Goal: Task Accomplishment & Management: Use online tool/utility

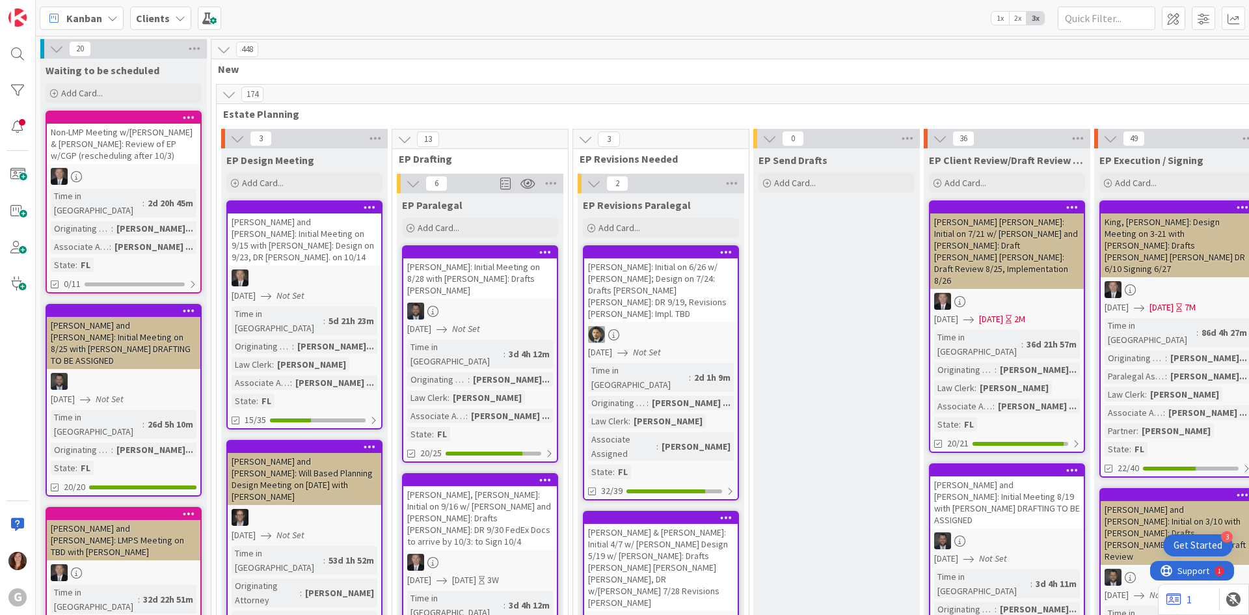
click at [150, 20] on b "Clients" at bounding box center [153, 18] width 34 height 13
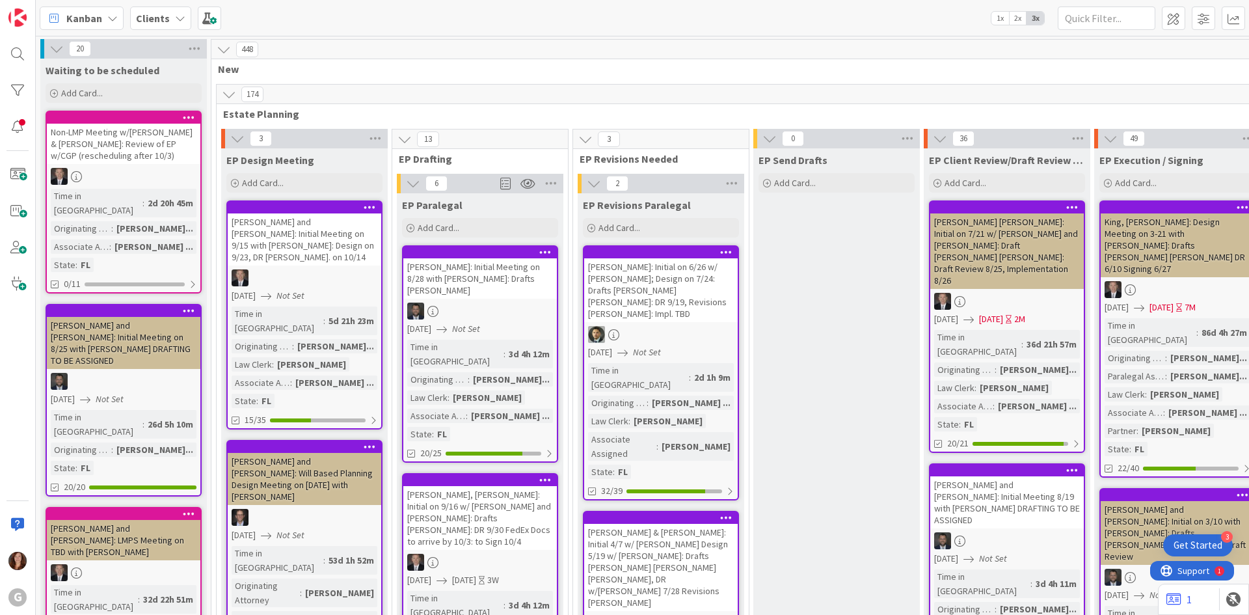
click at [168, 17] on div "Clients" at bounding box center [160, 18] width 61 height 23
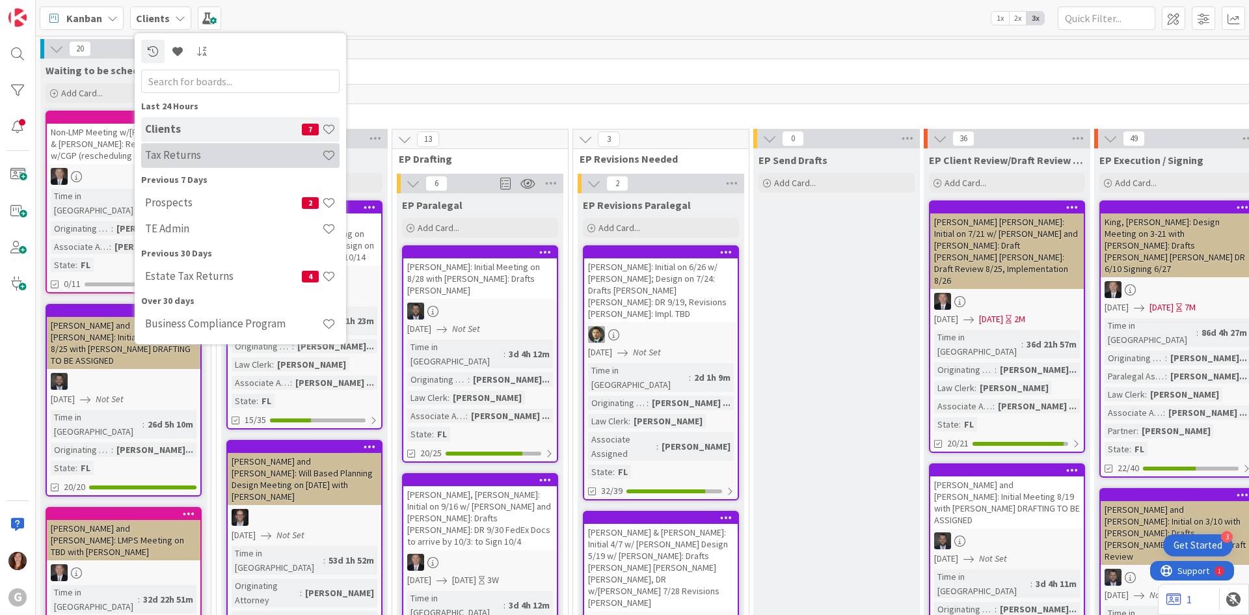
click at [180, 156] on h4 "Tax Returns" at bounding box center [233, 154] width 177 height 13
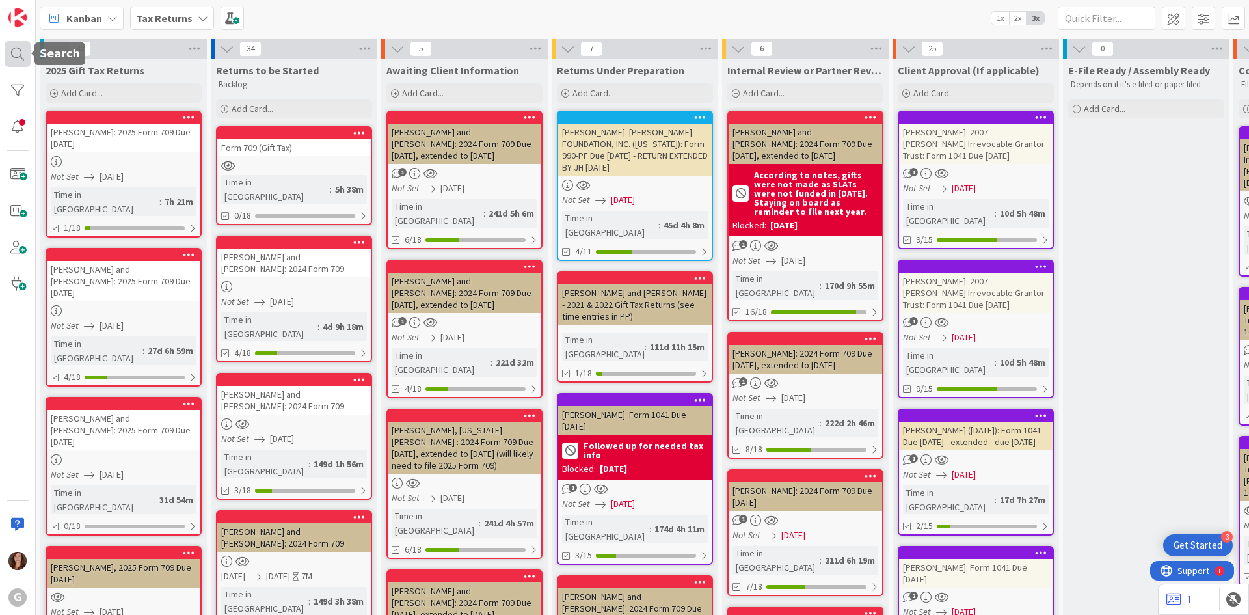
drag, startPoint x: 18, startPoint y: 60, endPoint x: 14, endPoint y: 88, distance: 27.6
click at [18, 60] on div at bounding box center [18, 54] width 26 height 26
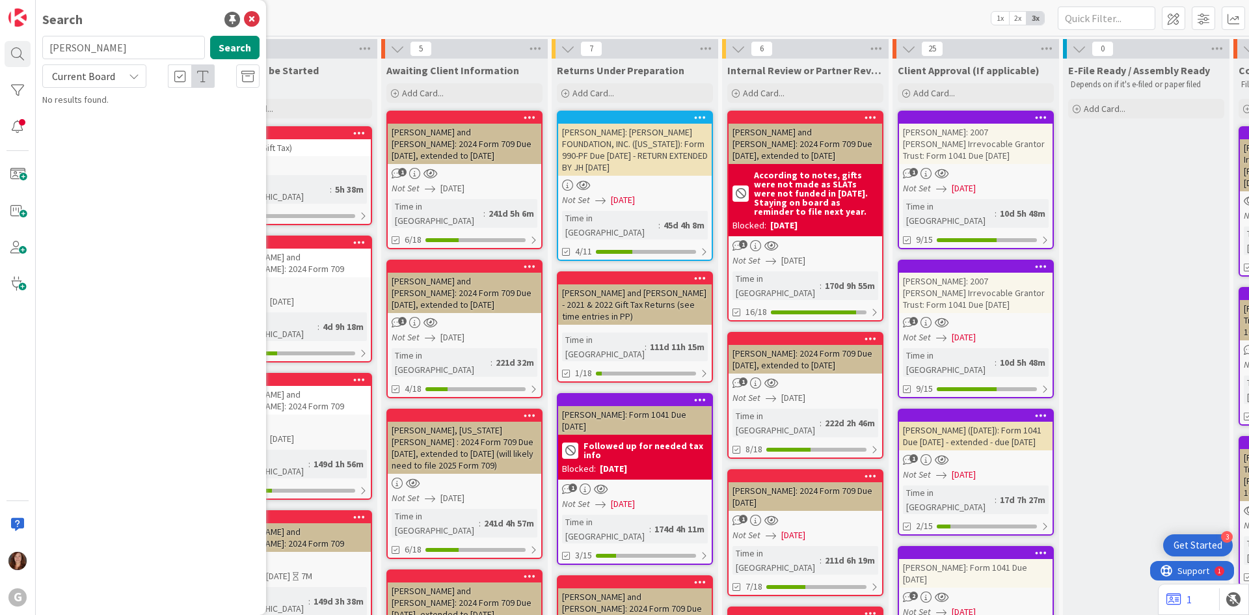
drag, startPoint x: 95, startPoint y: 55, endPoint x: 42, endPoint y: 57, distance: 53.4
click at [42, 57] on div "[PERSON_NAME] Search" at bounding box center [150, 50] width 233 height 29
type input "[PERSON_NAME]"
drag, startPoint x: 248, startPoint y: 21, endPoint x: 246, endPoint y: 28, distance: 7.4
click at [248, 20] on icon at bounding box center [252, 20] width 16 height 16
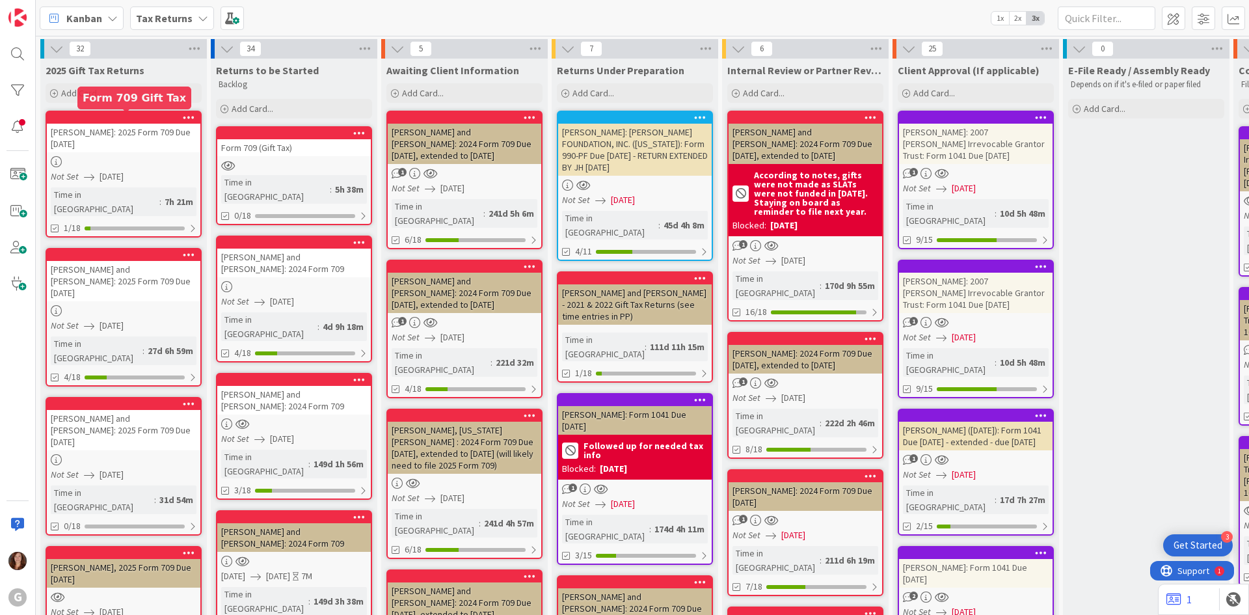
click at [122, 121] on div at bounding box center [127, 117] width 148 height 9
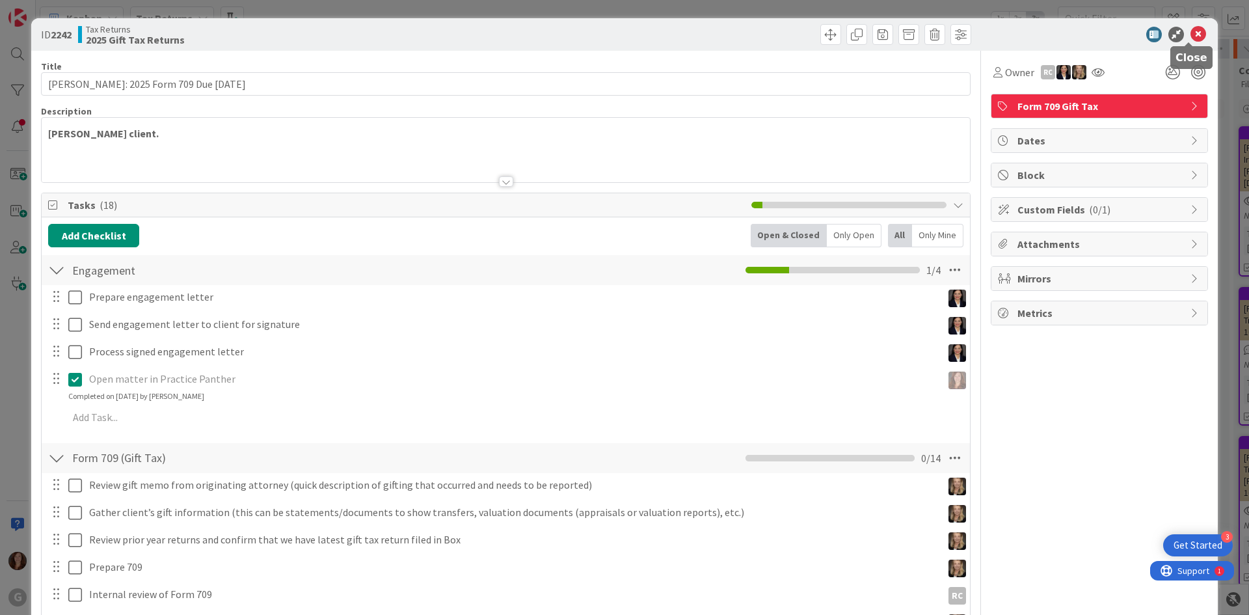
click at [1190, 35] on icon at bounding box center [1198, 35] width 16 height 16
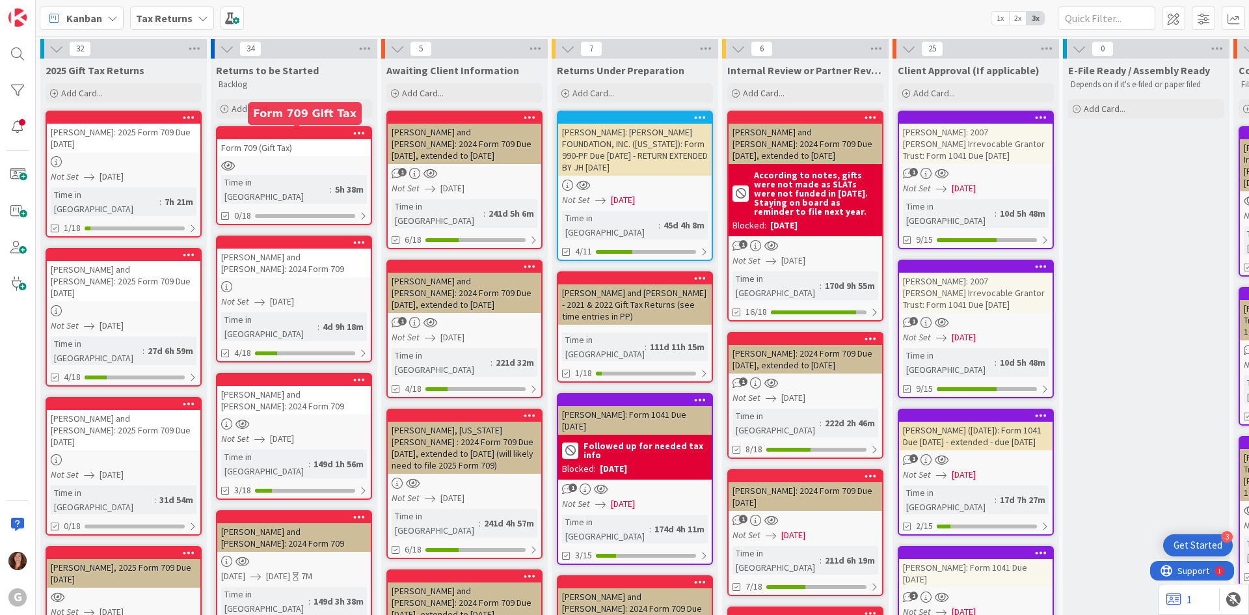
click at [295, 138] on div at bounding box center [297, 133] width 148 height 9
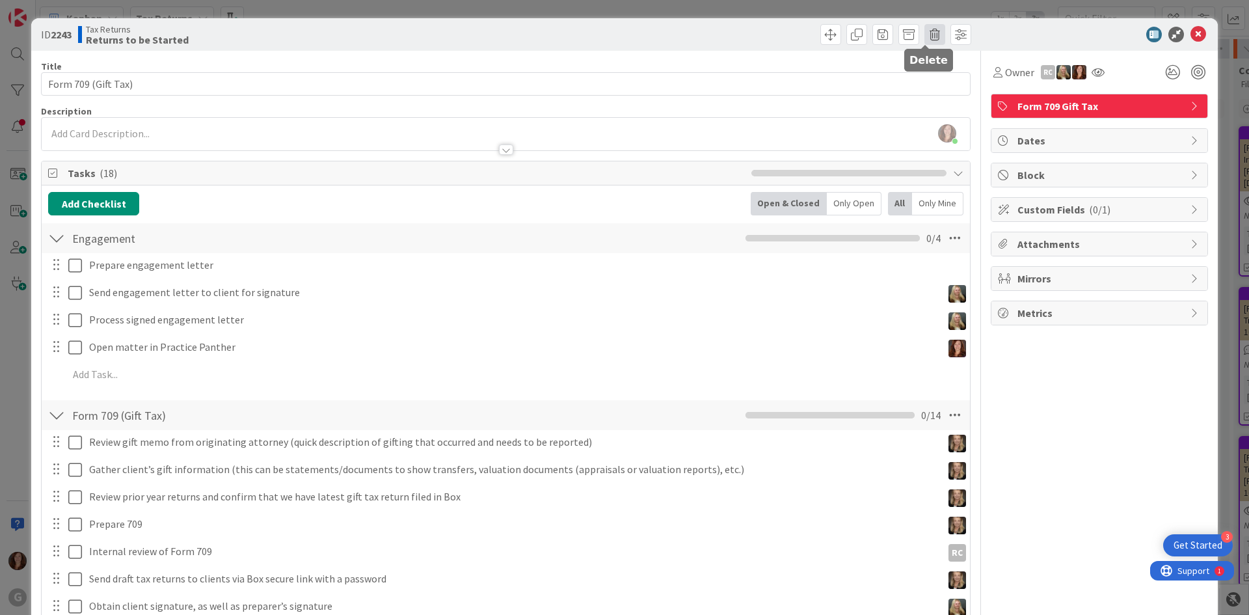
click at [924, 35] on span at bounding box center [934, 34] width 21 height 21
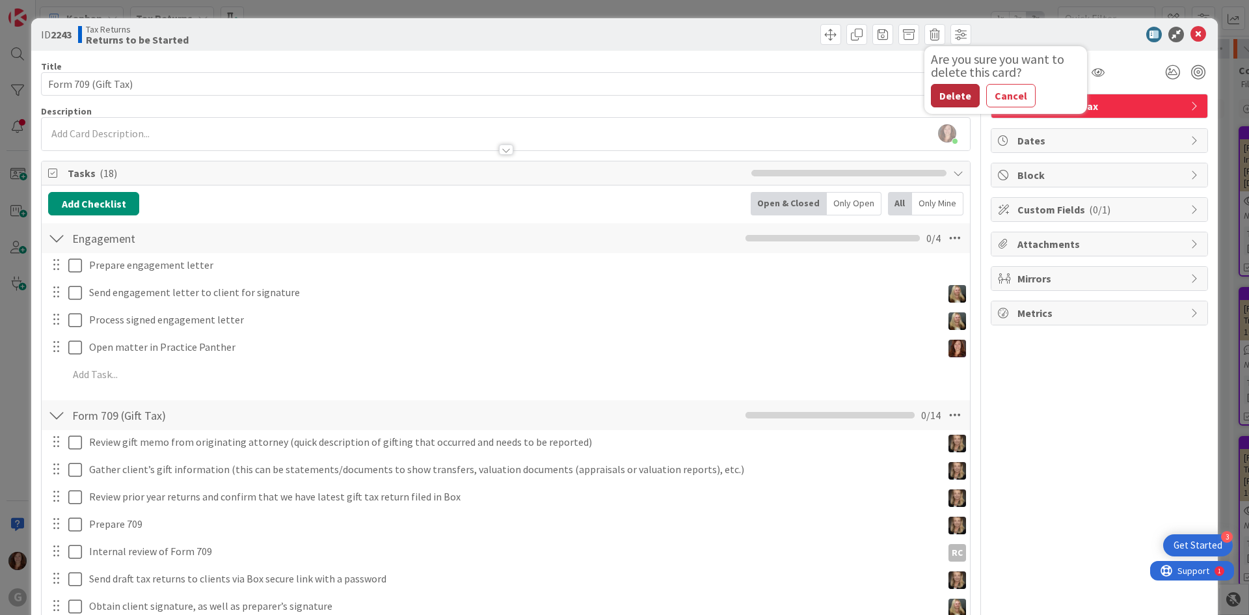
click at [941, 101] on button "Delete" at bounding box center [955, 95] width 49 height 23
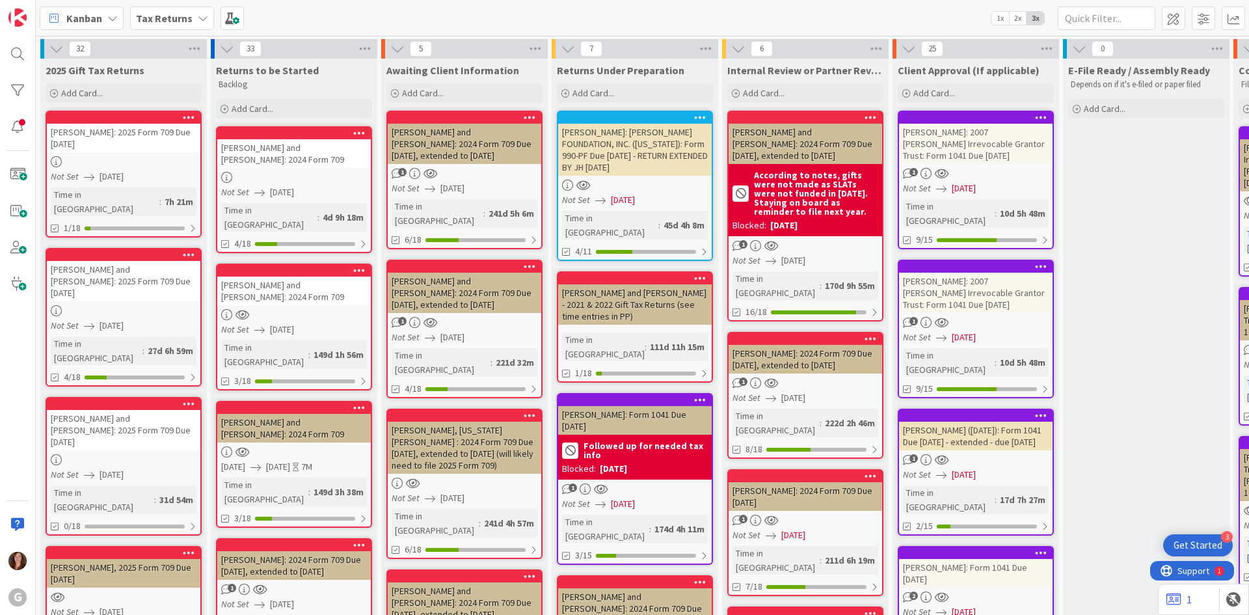
click at [113, 124] on div "[PERSON_NAME]: 2025 Form 709 Due [DATE]" at bounding box center [123, 138] width 153 height 29
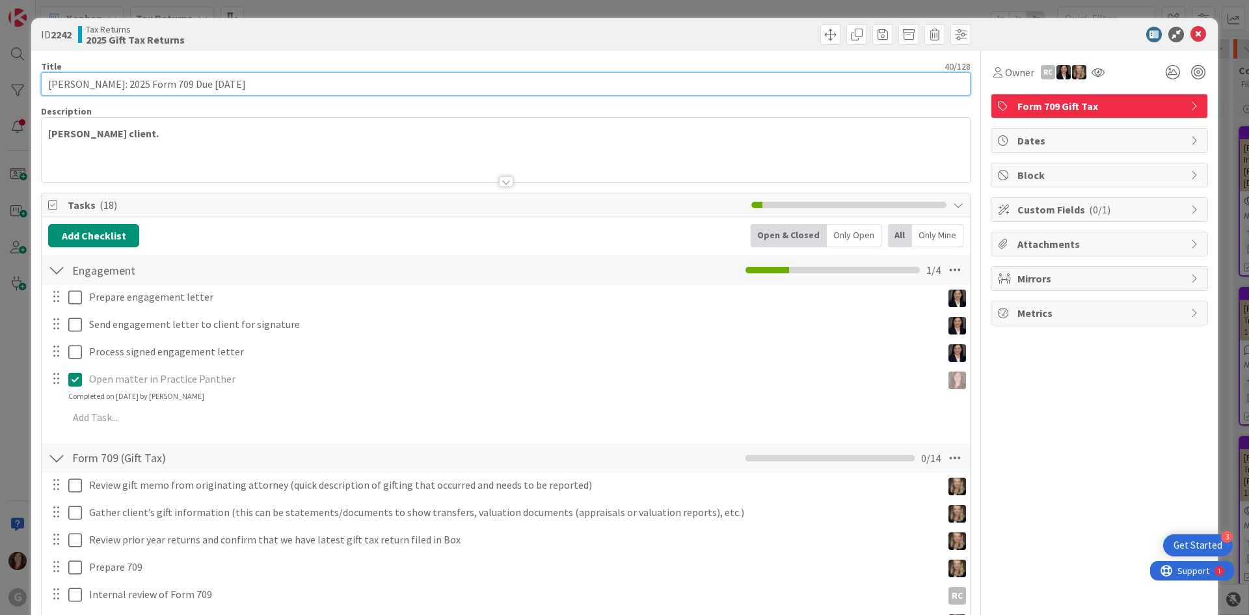
drag, startPoint x: 295, startPoint y: 73, endPoint x: -73, endPoint y: 42, distance: 369.4
click at [0, 42] on html "3 Get Started G Kanban Tax Returns 1x 2x 3x 32 2025 Gift Tax Returns Add Card..…" at bounding box center [624, 307] width 1249 height 615
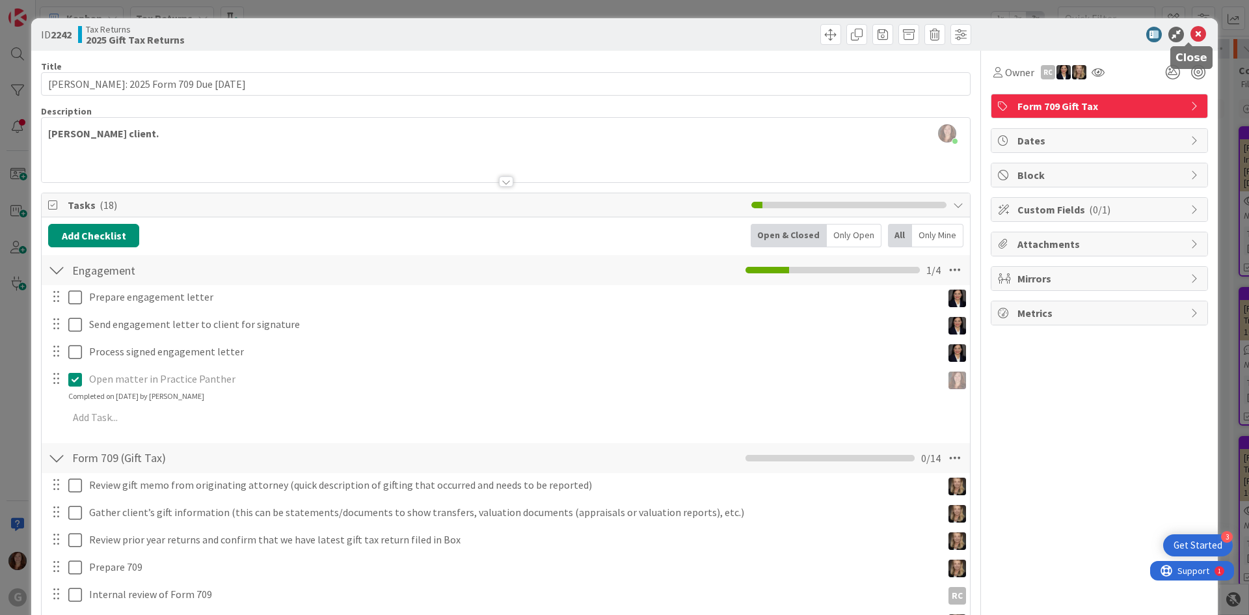
drag, startPoint x: 1185, startPoint y: 29, endPoint x: 1175, endPoint y: 33, distance: 10.8
click at [1190, 30] on icon at bounding box center [1198, 35] width 16 height 16
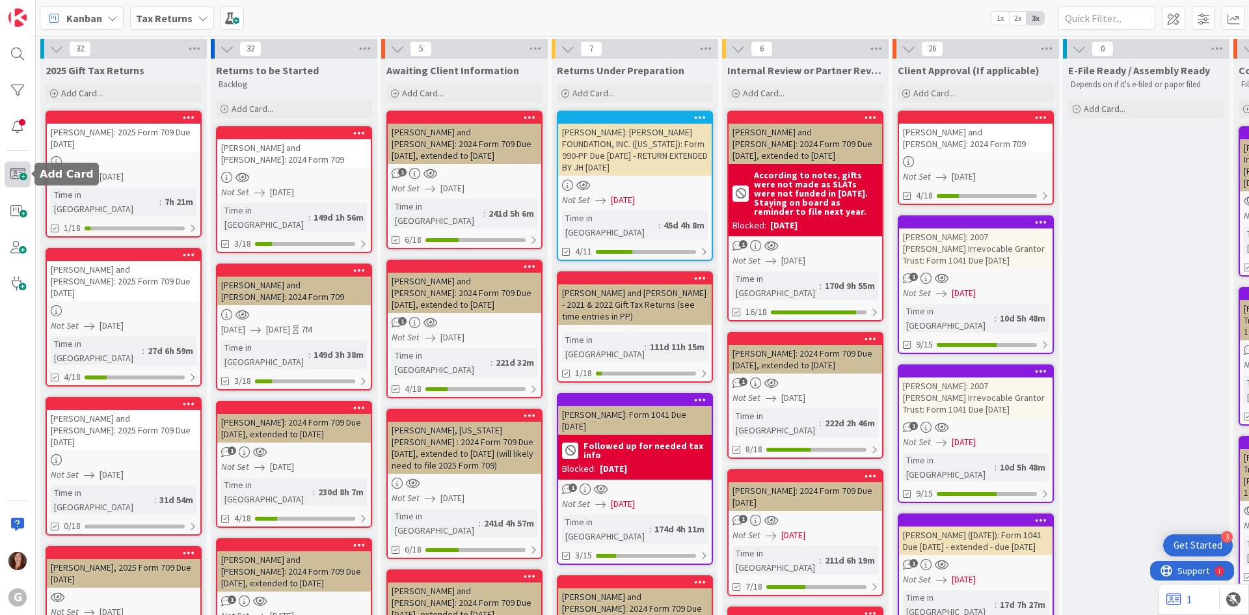
click at [18, 183] on span at bounding box center [18, 174] width 26 height 26
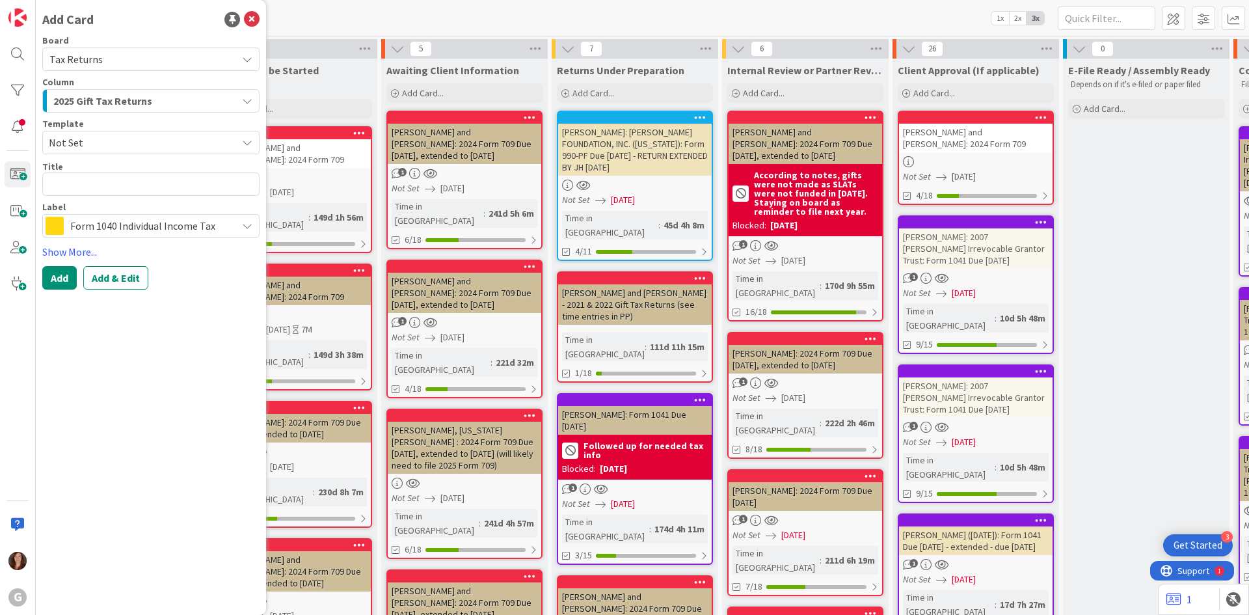
click at [136, 98] on span "2025 Gift Tax Returns" at bounding box center [102, 100] width 99 height 17
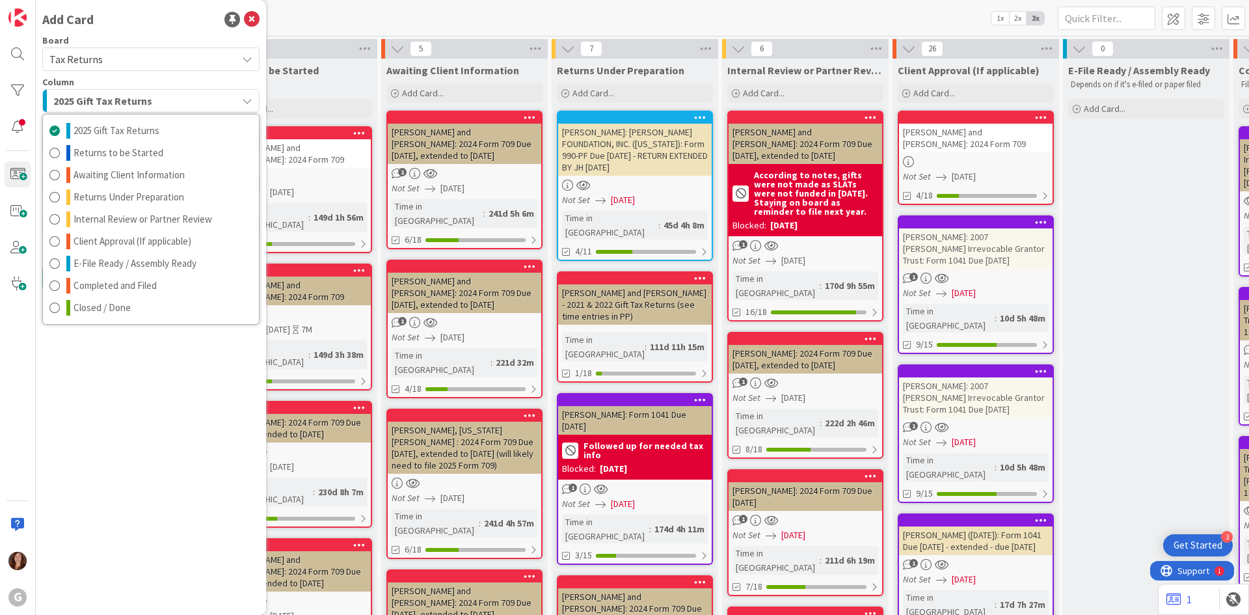
click at [139, 37] on div "Board" at bounding box center [150, 40] width 217 height 9
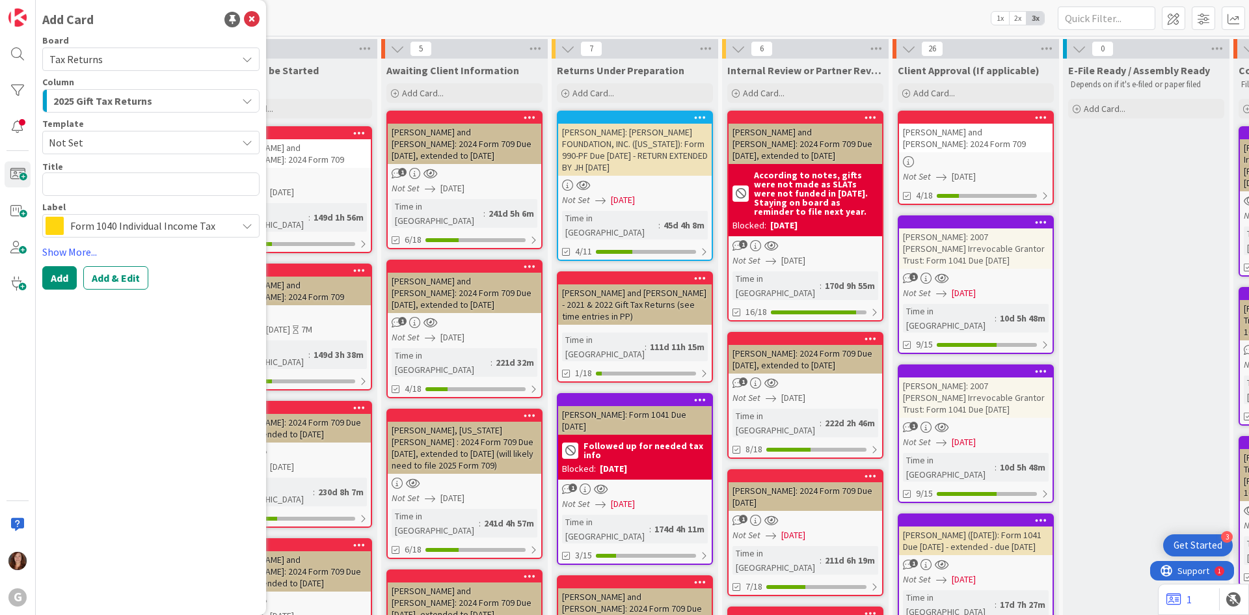
click at [100, 141] on span "Not Set" at bounding box center [138, 142] width 178 height 17
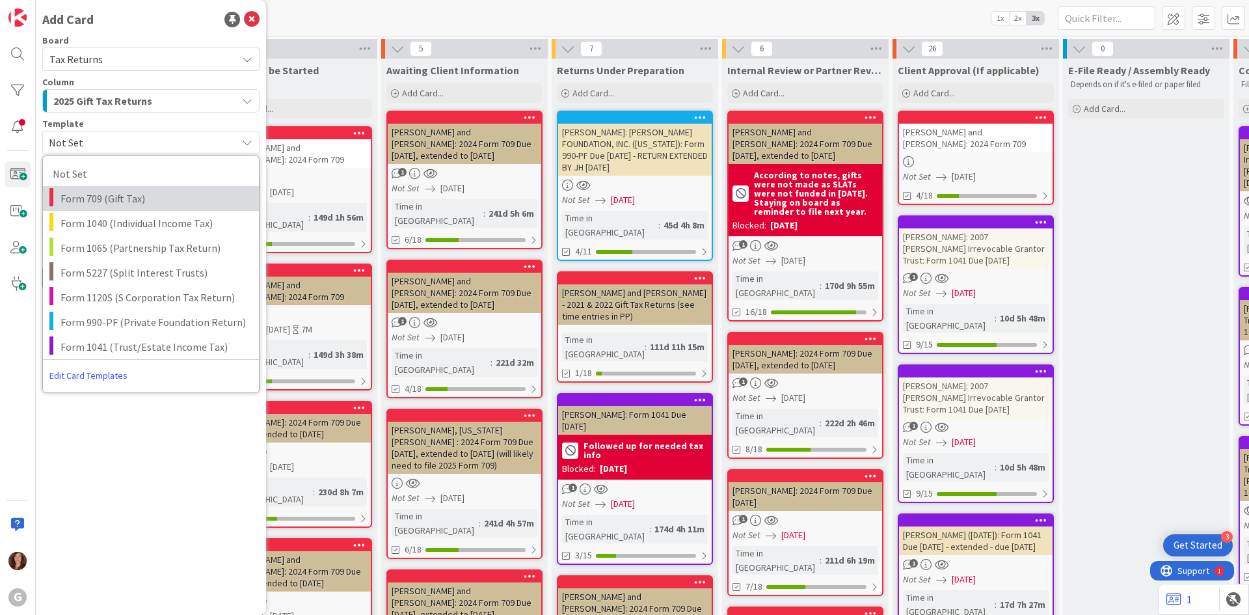
click at [99, 202] on span "Form 709 (Gift Tax)" at bounding box center [154, 198] width 189 height 17
type textarea "x"
type textarea "Form 709 (Gift Tax)"
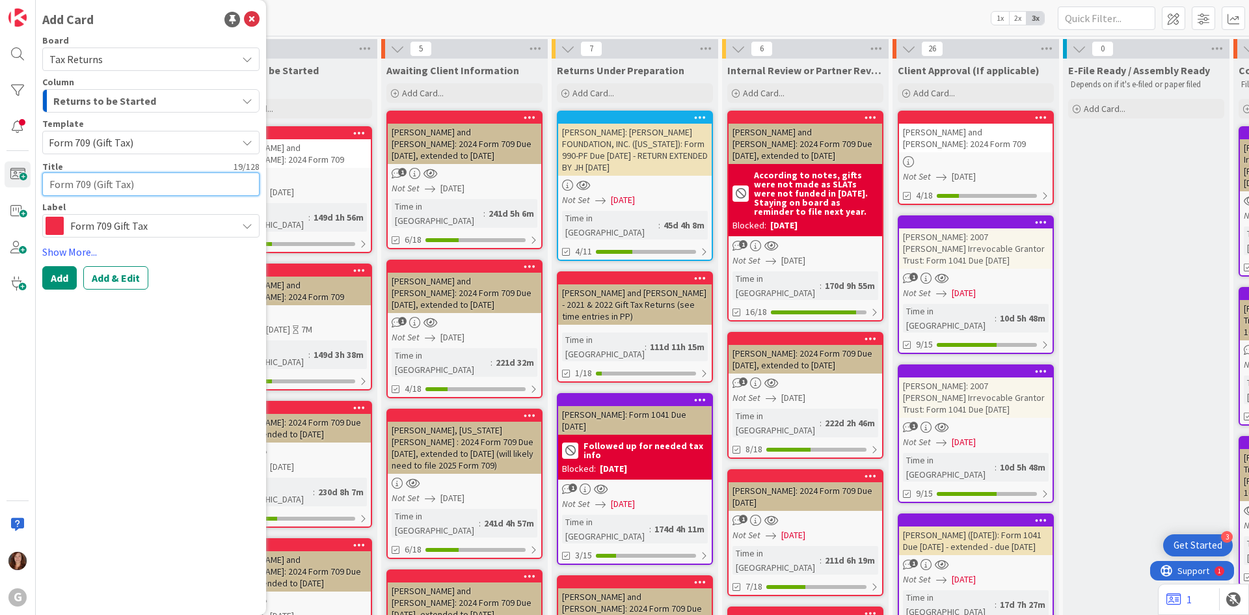
drag, startPoint x: 168, startPoint y: 192, endPoint x: 36, endPoint y: 179, distance: 132.0
click at [36, 179] on div "Add Card Board Tax Returns Column Returns to be Started 2025 Gift Tax Returns R…" at bounding box center [151, 307] width 230 height 615
paste textarea "[PERSON_NAME]: 2025 Form 709 Due [DATE]"
type textarea "x"
type textarea "[PERSON_NAME]: 2025 Form 709 Due [DATE]"
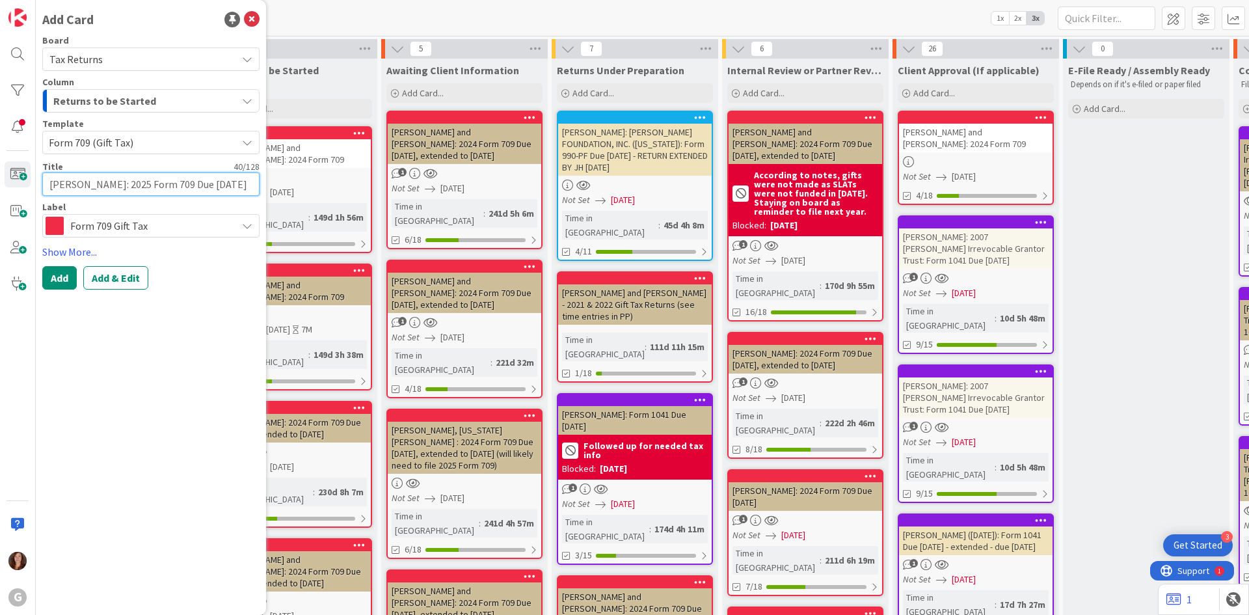
drag, startPoint x: 101, startPoint y: 187, endPoint x: 34, endPoint y: 181, distance: 67.2
click at [34, 181] on div "G Add Card Board Tax Returns Column Returns to be Started 2025 Gift Tax Returns…" at bounding box center [18, 307] width 36 height 615
type textarea "x"
type textarea "S: 2025 Form 709 Due [DATE]"
type textarea "x"
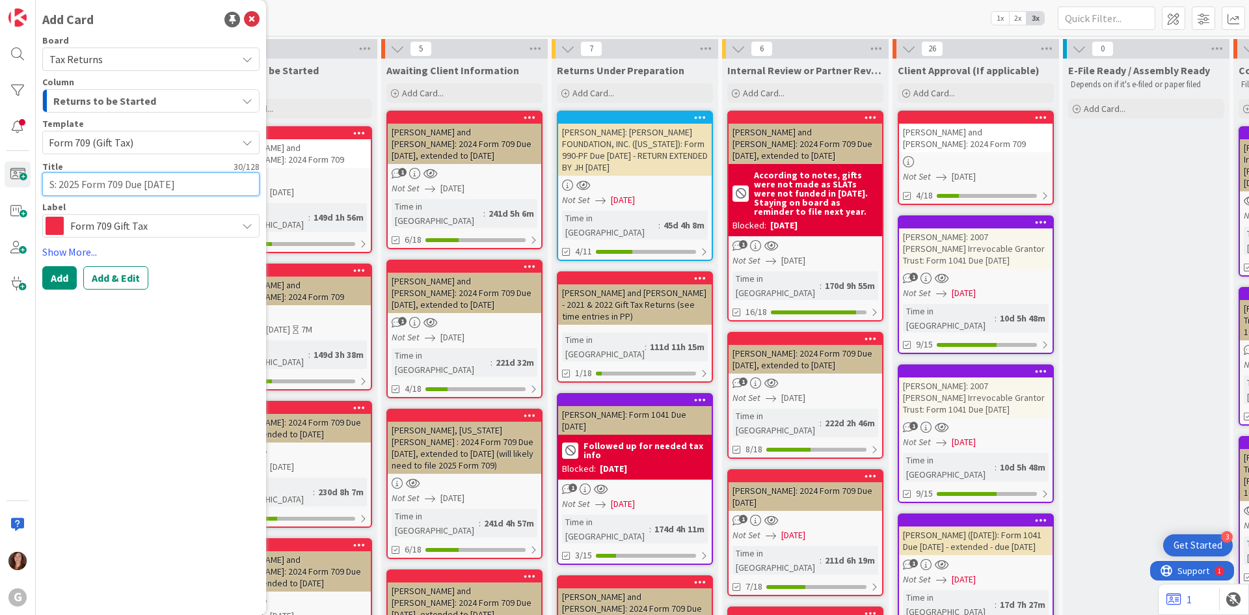
type textarea "Sm: 2025 Form 709 Due [DATE]"
type textarea "x"
type textarea "Sma: 2025 Form 709 Due [DATE]"
type textarea "x"
type textarea "Smal: 2025 Form 709 Due [DATE]"
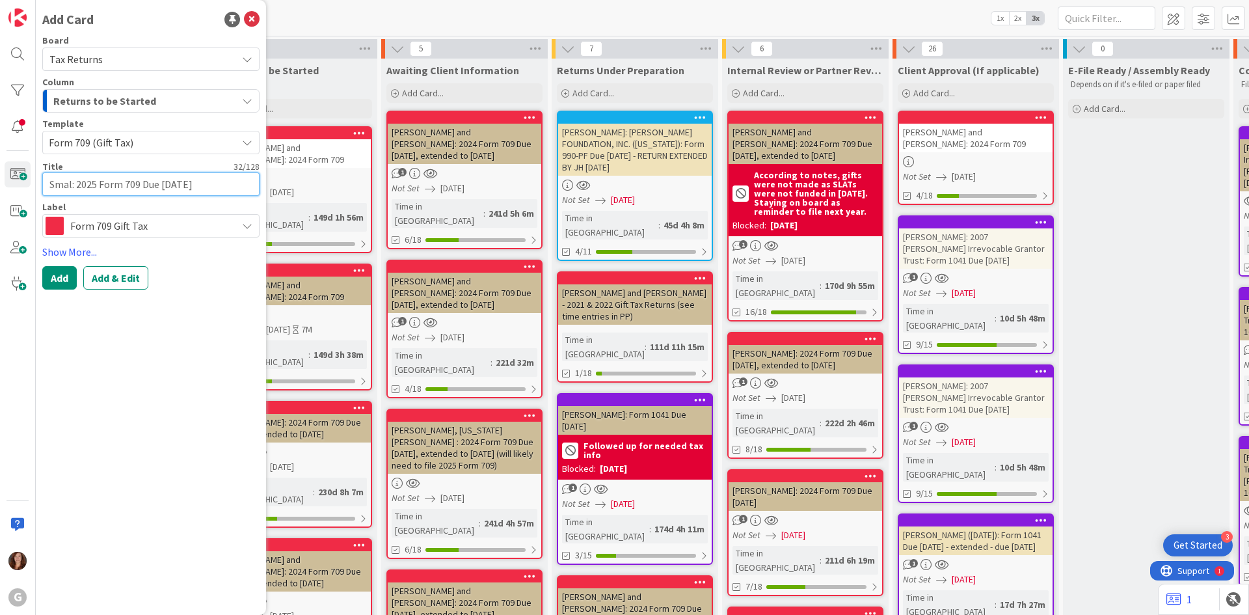
type textarea "x"
type textarea "Small: 2025 Form 709 Due [DATE]"
type textarea "x"
type textarea "Smallw: 2025 Form 709 Due [DATE]"
type textarea "x"
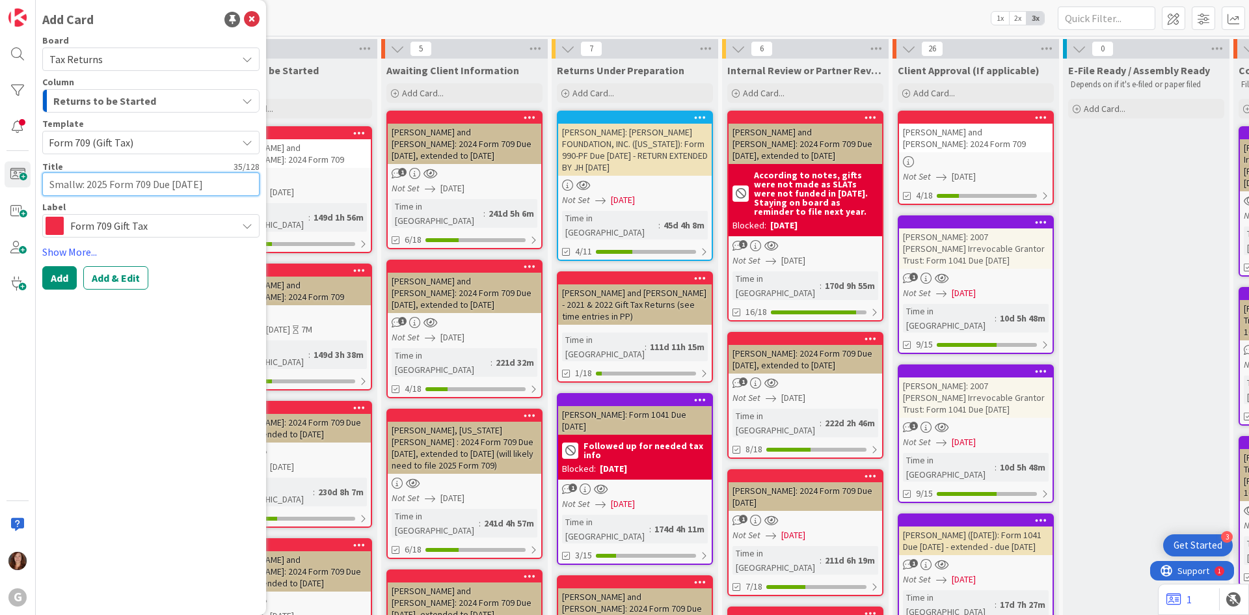
type textarea "Smallwo: 2025 Form 709 Due [DATE]"
type textarea "x"
type textarea "Smallwoo: 2025 Form 709 Due [DATE]"
type textarea "x"
type textarea "[PERSON_NAME]: 2025 Form 709 Due [DATE]"
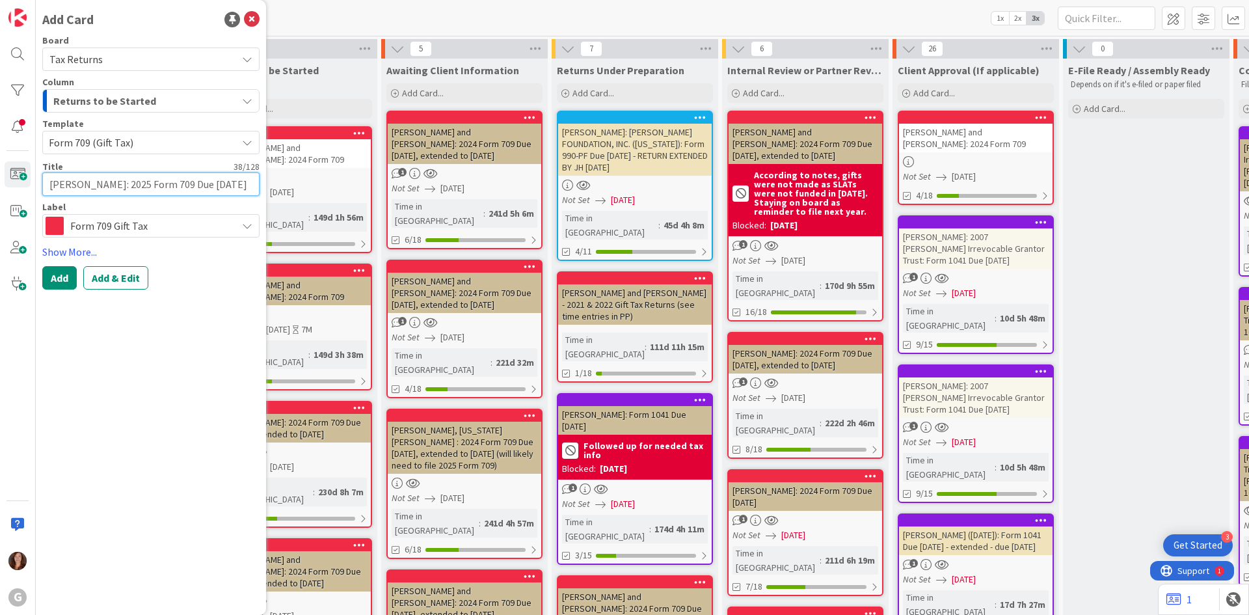
type textarea "x"
type textarea "[PERSON_NAME],: 2025 Form 709 Due [DATE]"
type textarea "x"
type textarea "[PERSON_NAME], : 2025 Form 709 Due [DATE]"
type textarea "x"
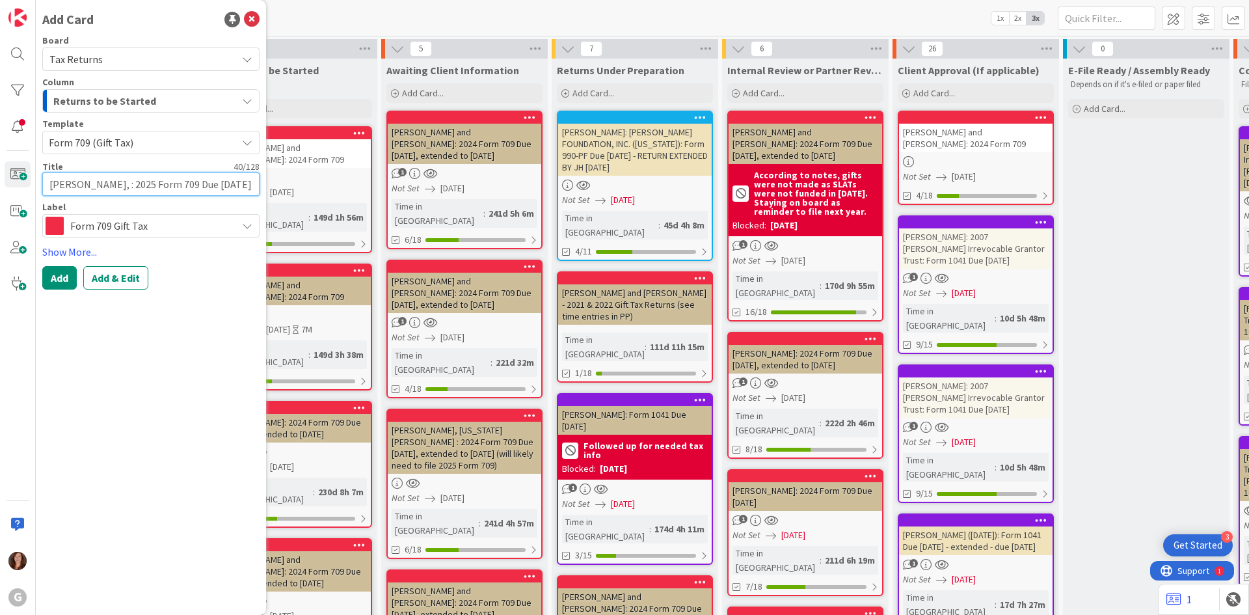
type textarea "[PERSON_NAME], J: 2025 Form 709 Due [DATE]"
type textarea "x"
type textarea "[PERSON_NAME]: 2025 Form 709 Due [DATE]"
type textarea "x"
type textarea "[PERSON_NAME]: 2025 Form 709 Due [DATE]"
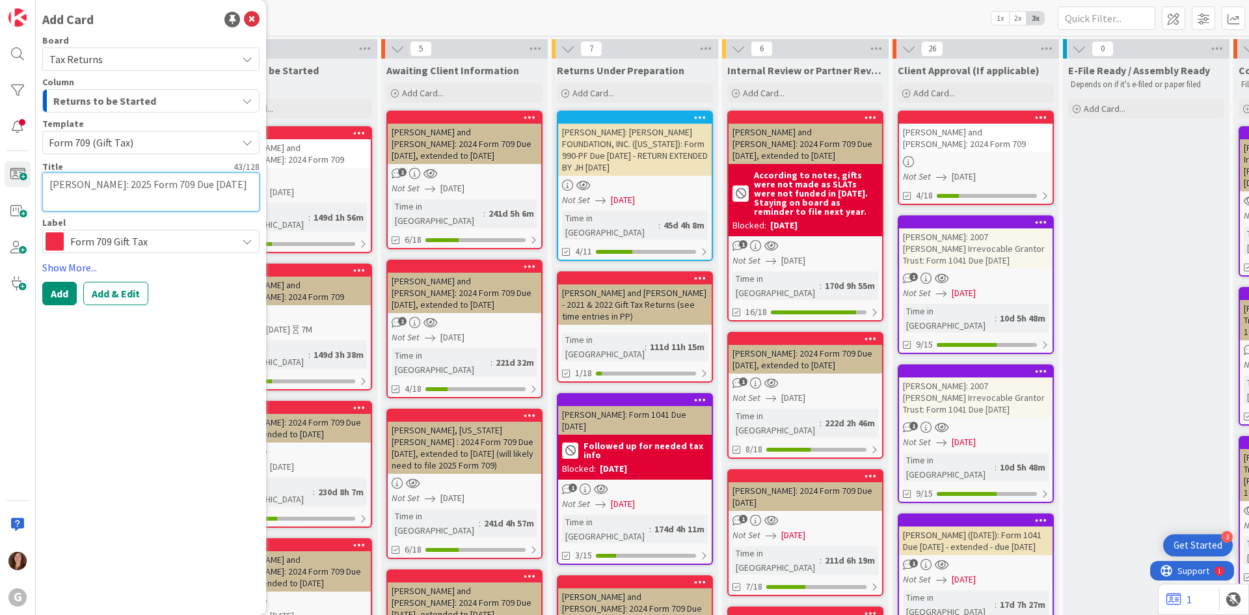
type textarea "x"
type textarea "[PERSON_NAME]: 2025 Form 709 Due [DATE]"
type textarea "x"
type textarea "[PERSON_NAME][GEOGRAPHIC_DATA]: 2025 Form 709 Due [DATE]"
type textarea "x"
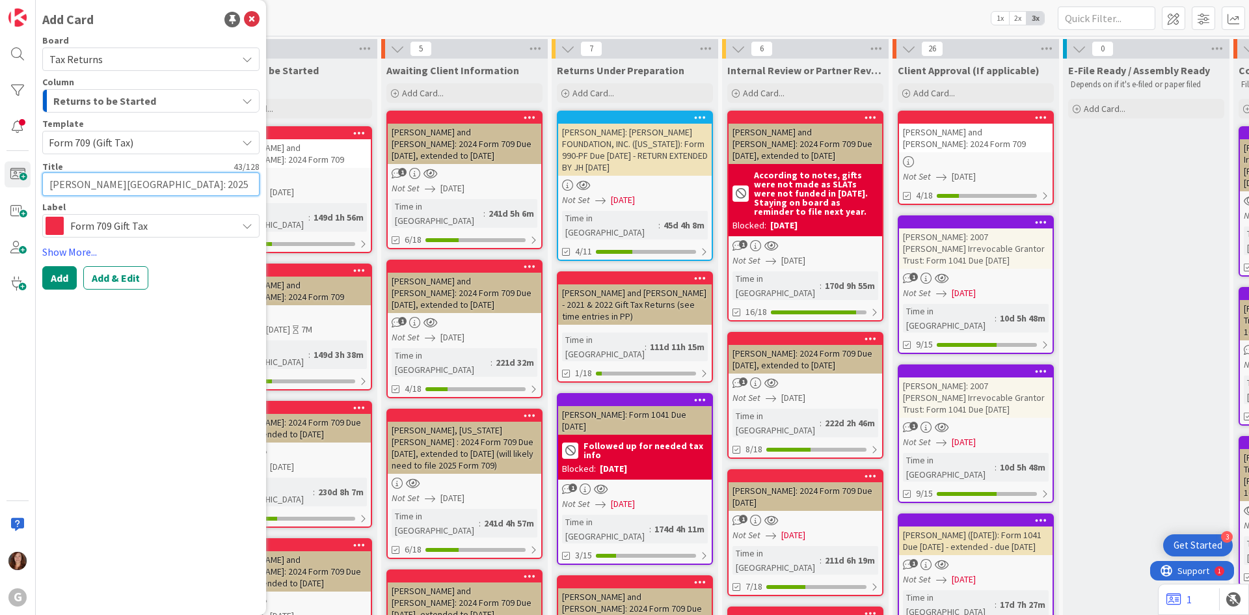
type textarea "[PERSON_NAME]: 2025 Form 709 Due [DATE]"
type textarea "x"
type textarea "[PERSON_NAME]: 2025 Form 709 Due [DATE]"
type textarea "x"
type textarea "[PERSON_NAME]: 2025 Form 709 Due [DATE]"
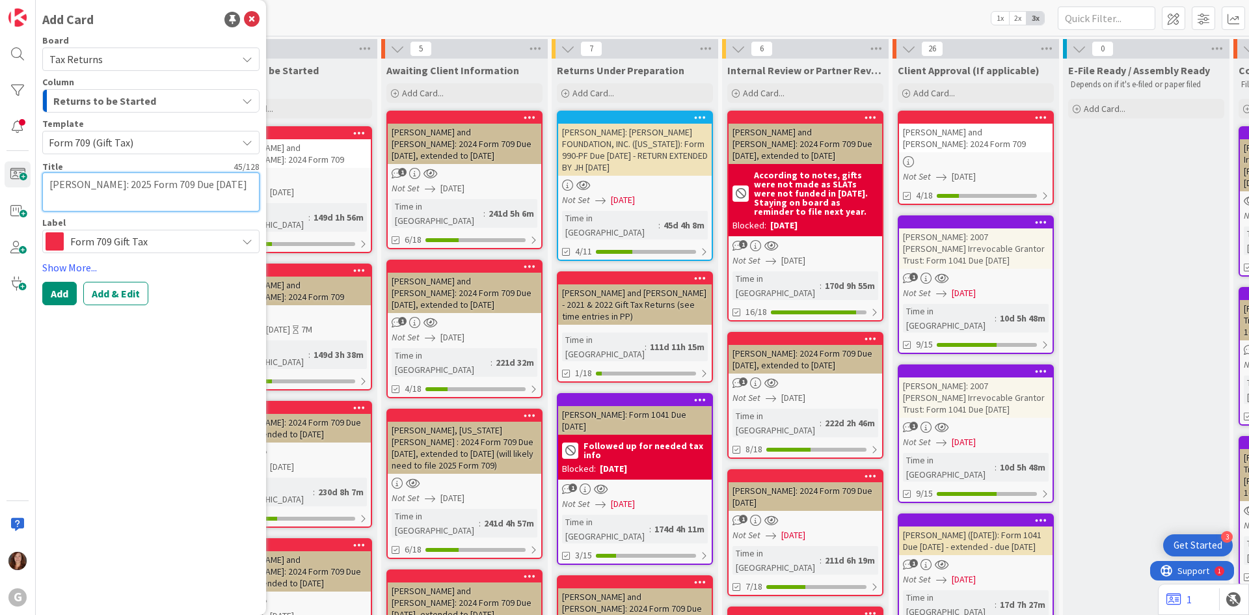
type textarea "x"
type textarea "[PERSON_NAME] : 2025 Form 709 Due [DATE]"
type textarea "x"
type textarea "[PERSON_NAME] a: 2025 Form 709 Due [DATE]"
type textarea "x"
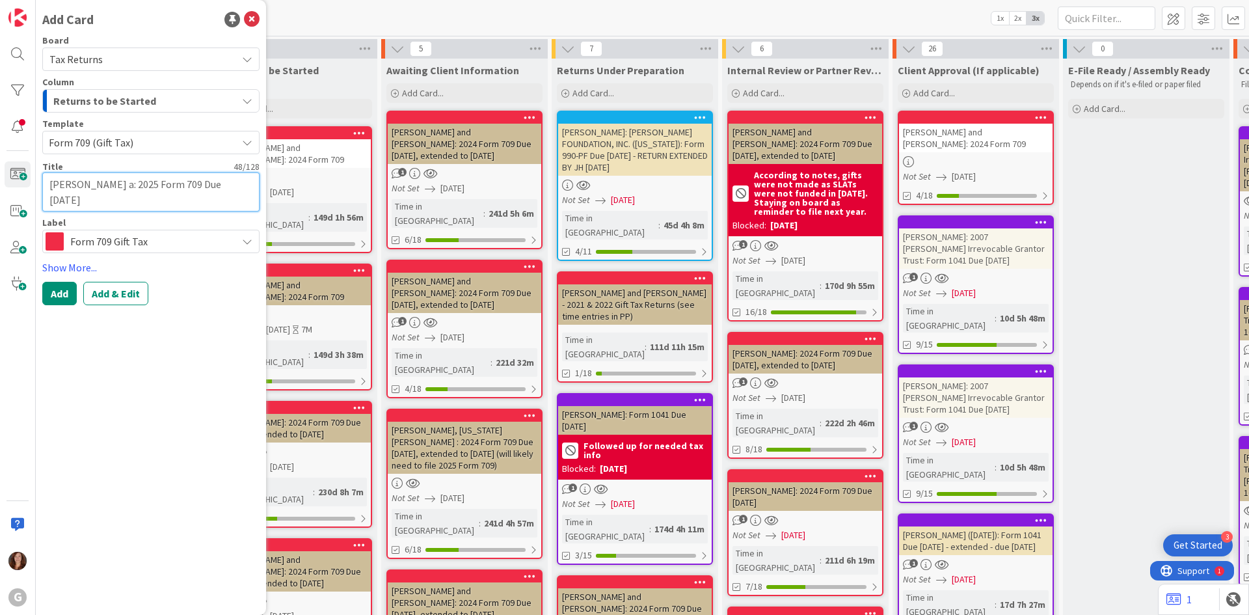
type textarea "[PERSON_NAME] an: 2025 Form 709 Due [DATE]"
type textarea "x"
type textarea "[PERSON_NAME] and: 2025 Form 709 Due [DATE]"
type textarea "x"
type textarea "[PERSON_NAME] and : 2025 Form 709 Due [DATE]"
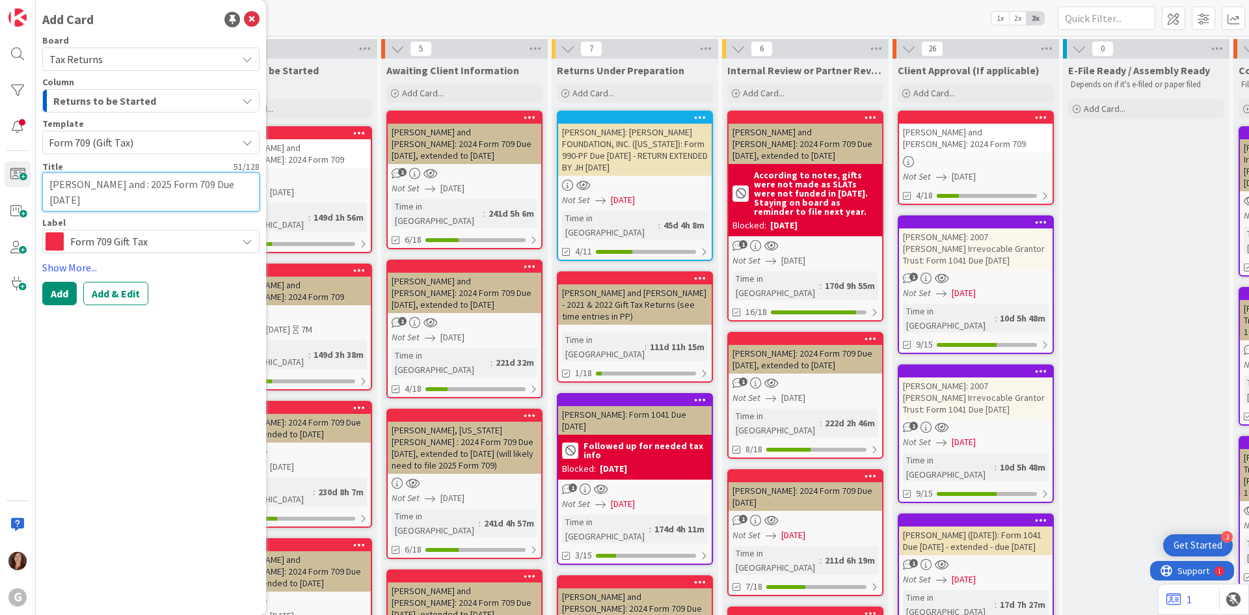
type textarea "x"
type textarea "[PERSON_NAME] and M: 2025 Form 709 Due [DATE]"
type textarea "x"
type textarea "[PERSON_NAME] and Ma: 2025 Form 709 Due [DATE]"
type textarea "x"
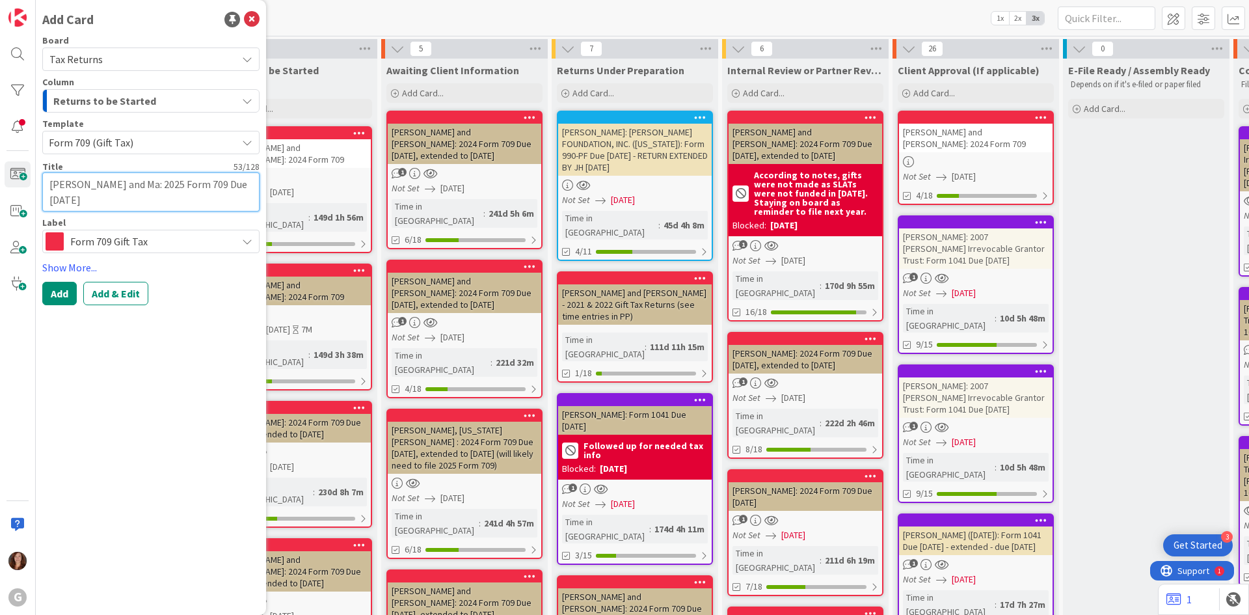
type textarea "[PERSON_NAME] and Mar: 2025 Form 709 Due [DATE]"
type textarea "x"
type textarea "[PERSON_NAME] and [PERSON_NAME]: 2025 Form 709 Due [DATE]"
type textarea "x"
type textarea "[PERSON_NAME] and [PERSON_NAME] : 2025 Form 709 Due [DATE]"
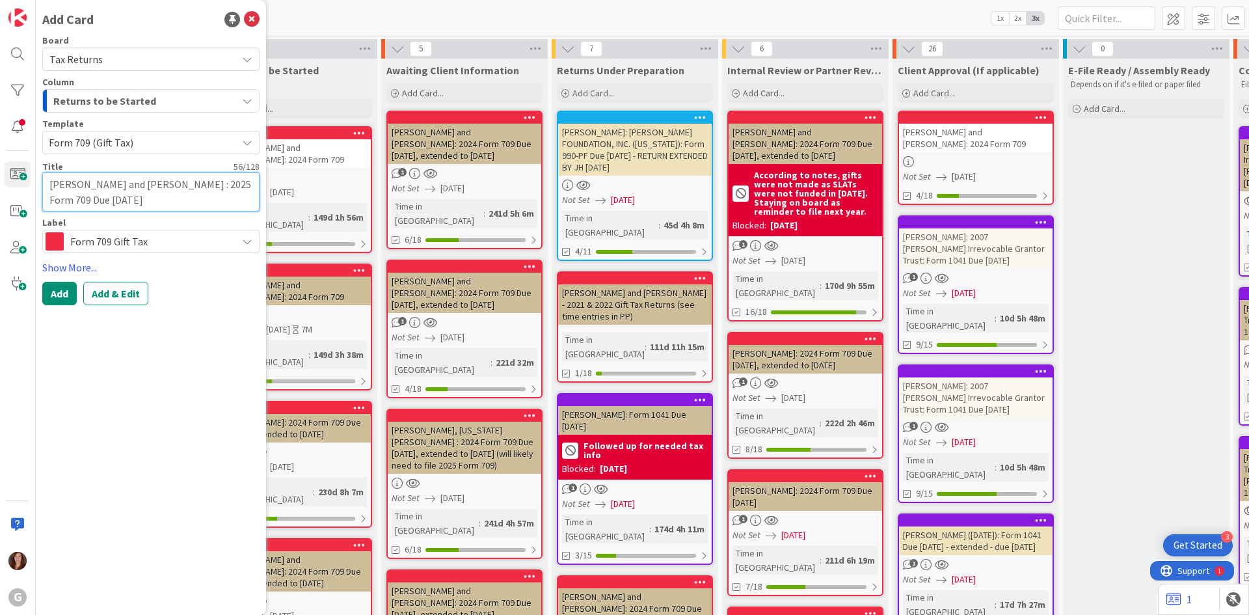
type textarea "x"
type textarea "[PERSON_NAME] and [PERSON_NAME]: 2025 Form 709 Due [DATE]"
click at [120, 295] on button "Add & Edit" at bounding box center [115, 293] width 65 height 23
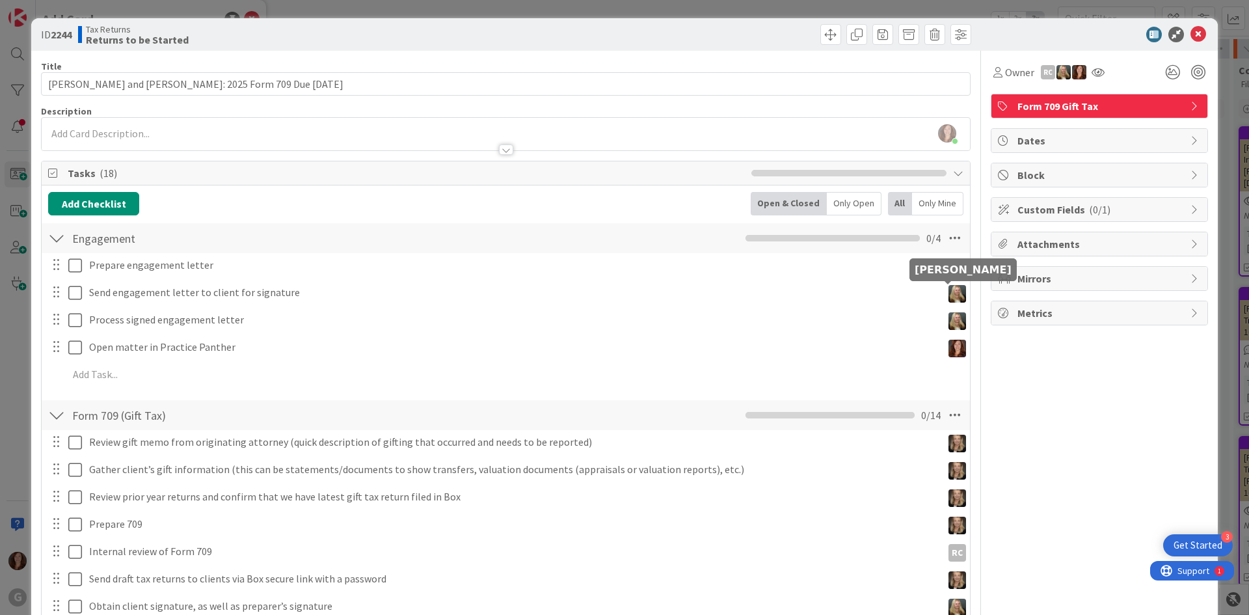
click at [953, 296] on img at bounding box center [957, 294] width 18 height 18
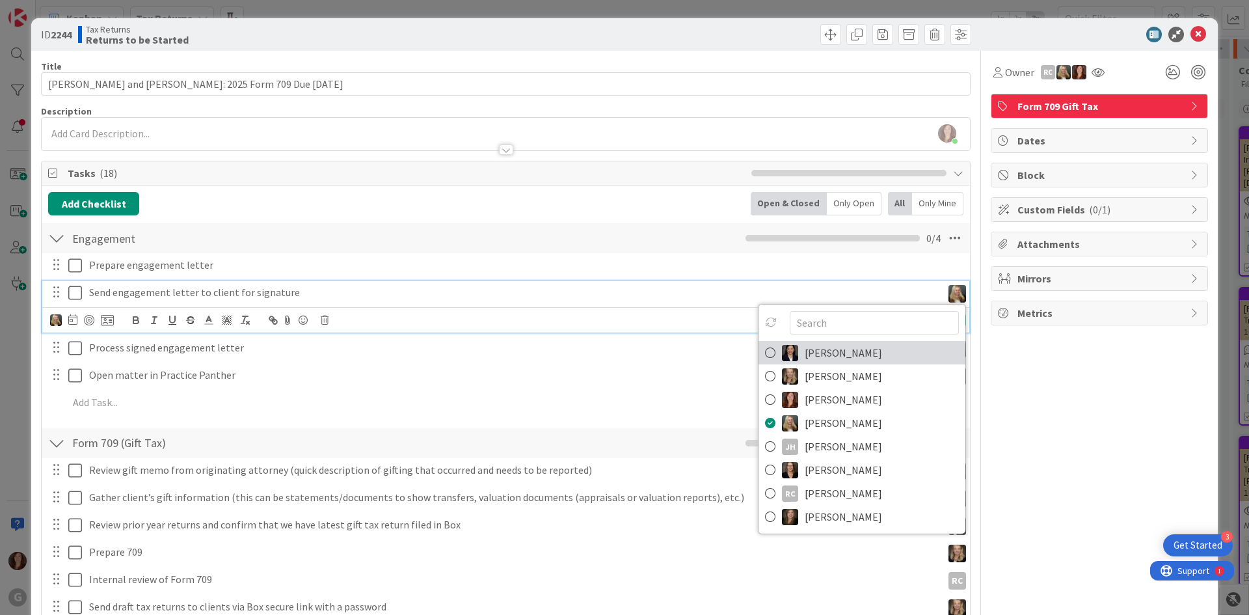
click at [765, 357] on icon at bounding box center [770, 353] width 10 height 20
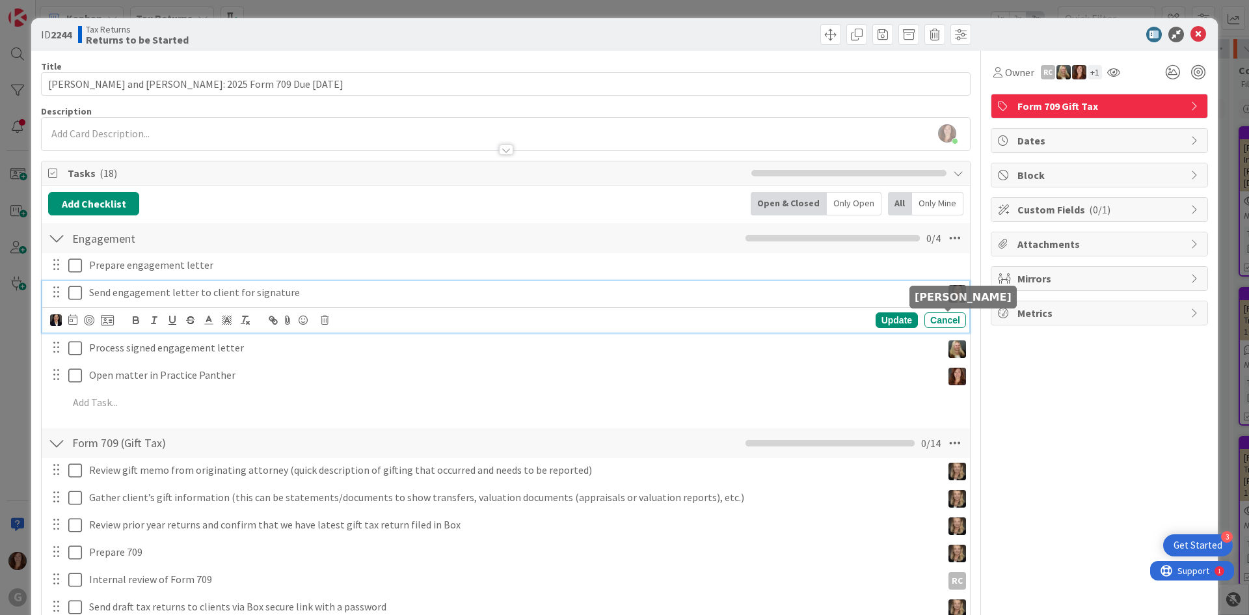
click at [948, 340] on img at bounding box center [957, 349] width 18 height 18
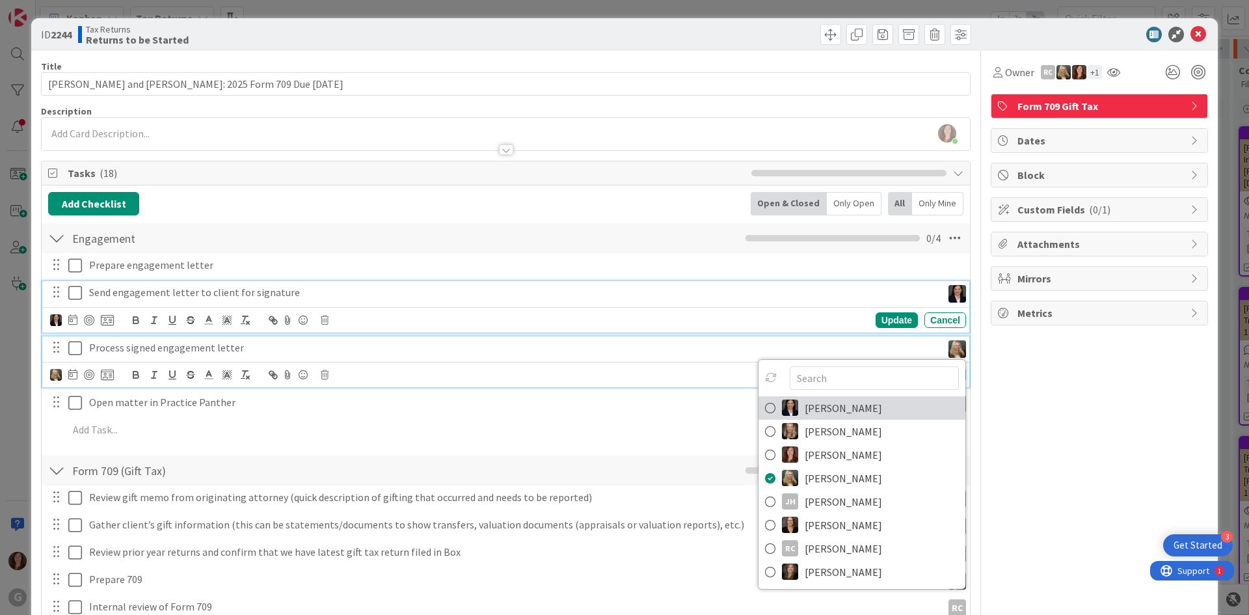
click at [765, 398] on icon at bounding box center [770, 408] width 10 height 20
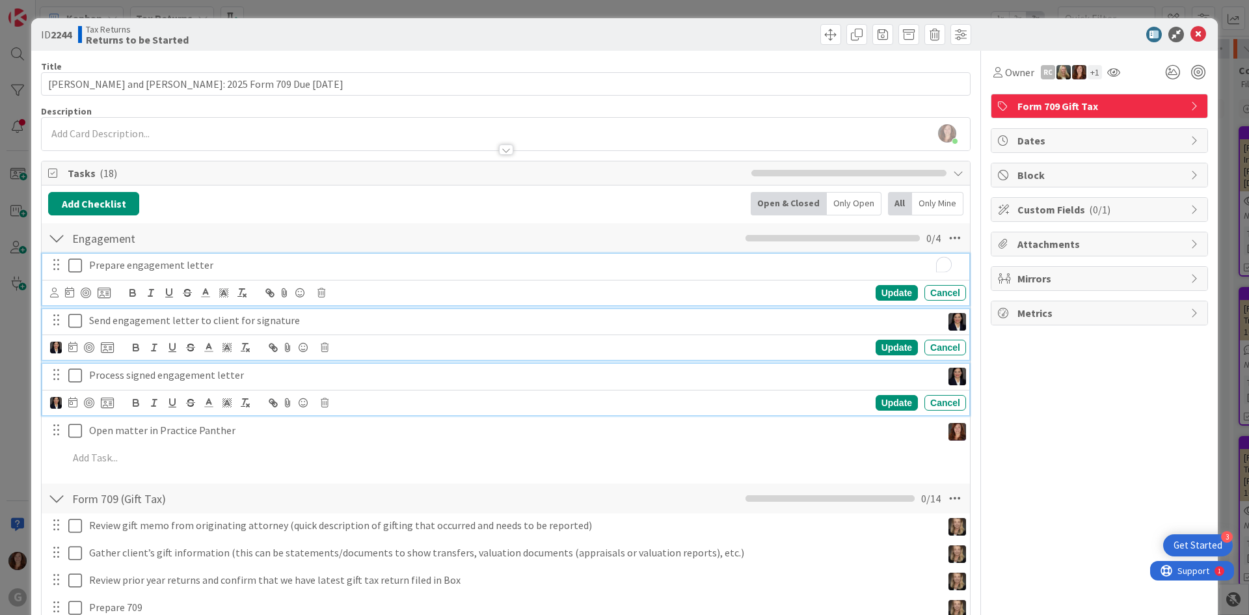
click at [131, 263] on p "Prepare engagement letter" at bounding box center [525, 265] width 872 height 15
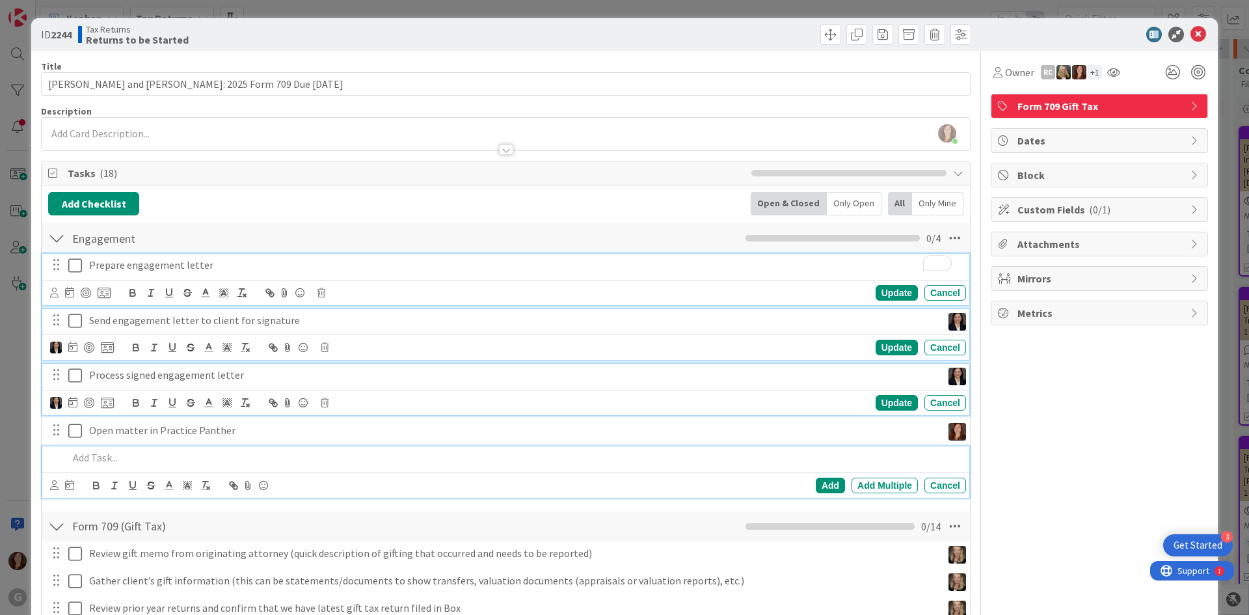
click at [659, 450] on p at bounding box center [514, 457] width 892 height 15
click at [117, 269] on p "Prepare engagement letter" at bounding box center [525, 265] width 872 height 15
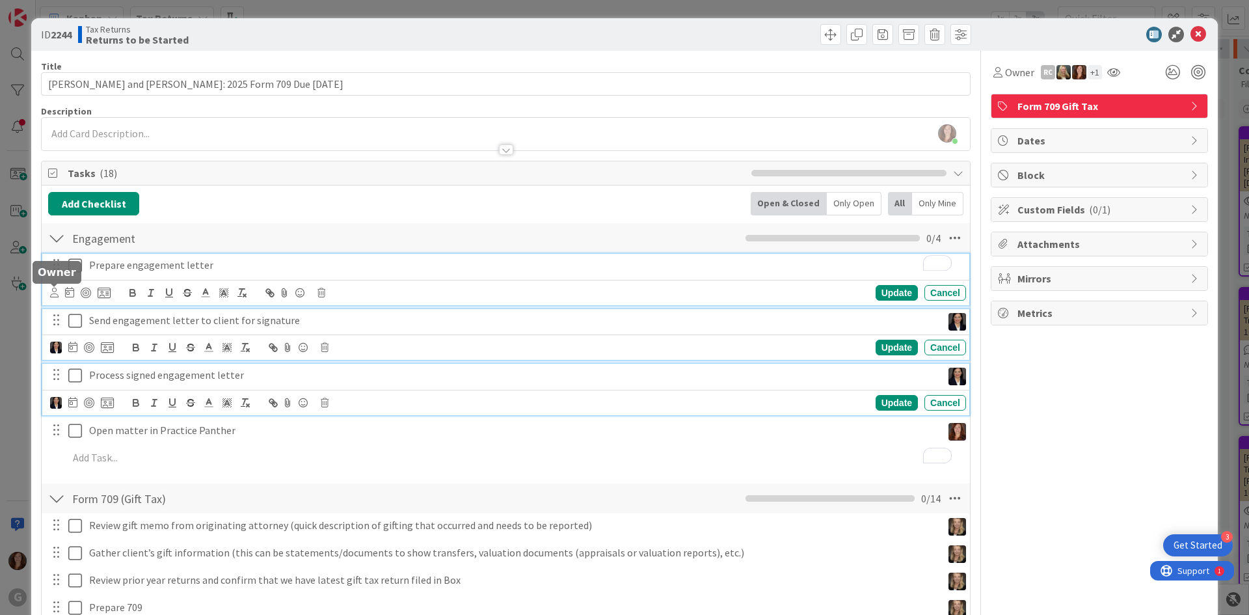
click at [51, 295] on icon at bounding box center [54, 292] width 8 height 10
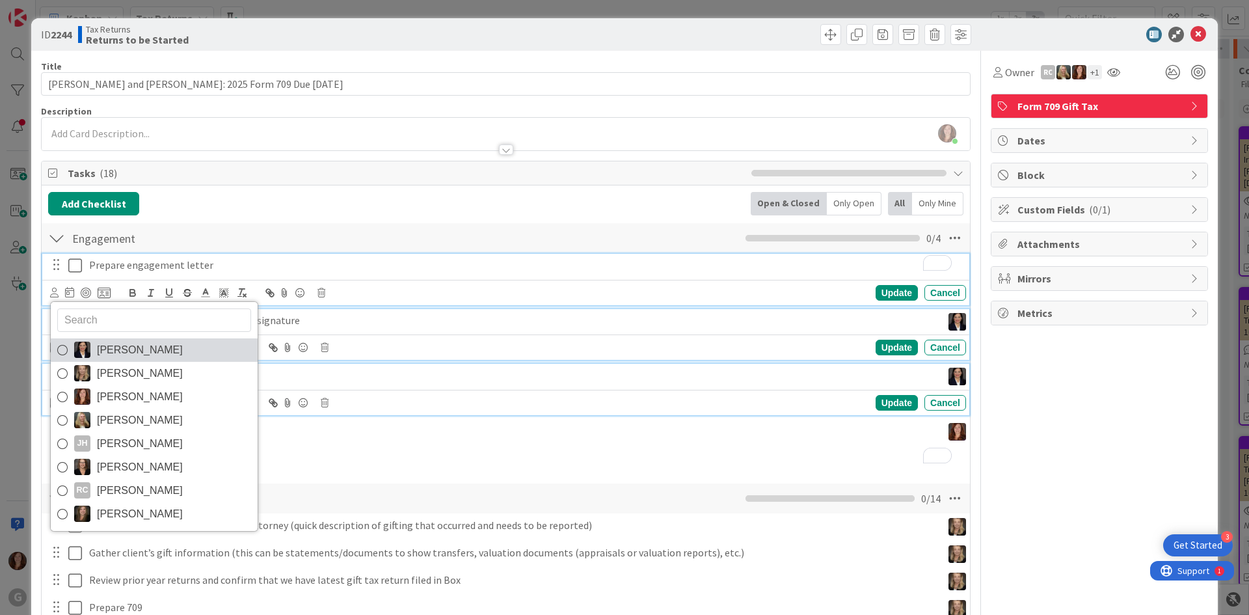
click at [81, 348] on img at bounding box center [82, 349] width 16 height 16
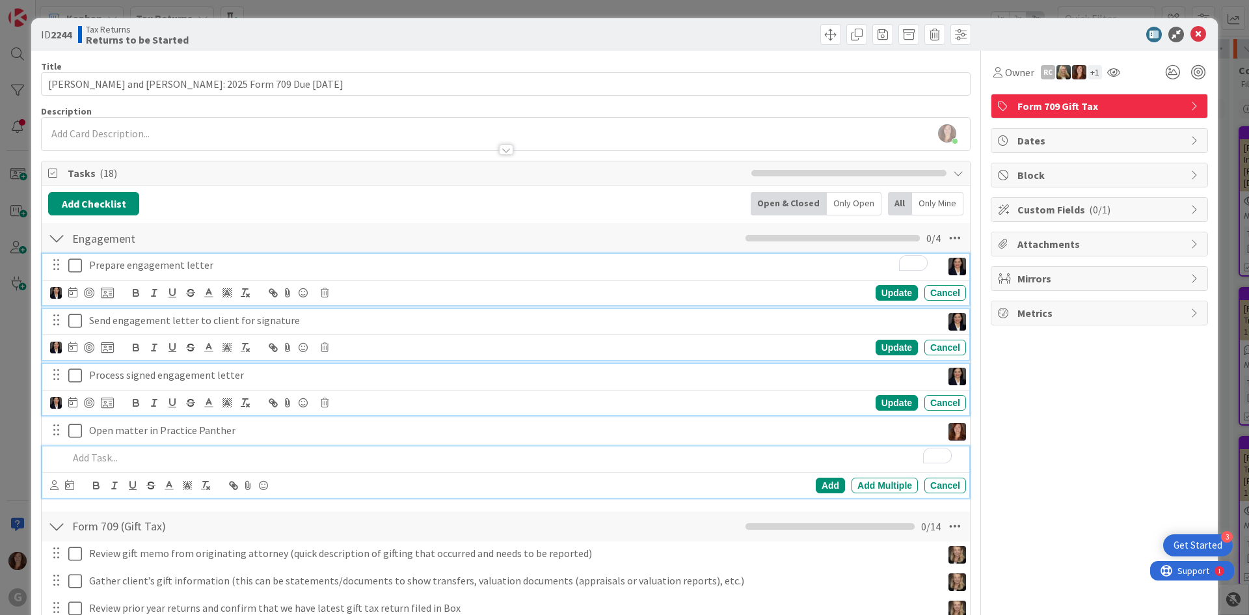
click at [425, 446] on div "To enrich screen reader interactions, please activate Accessibility in Grammarl…" at bounding box center [514, 457] width 903 height 23
click at [75, 266] on icon at bounding box center [75, 266] width 14 height 16
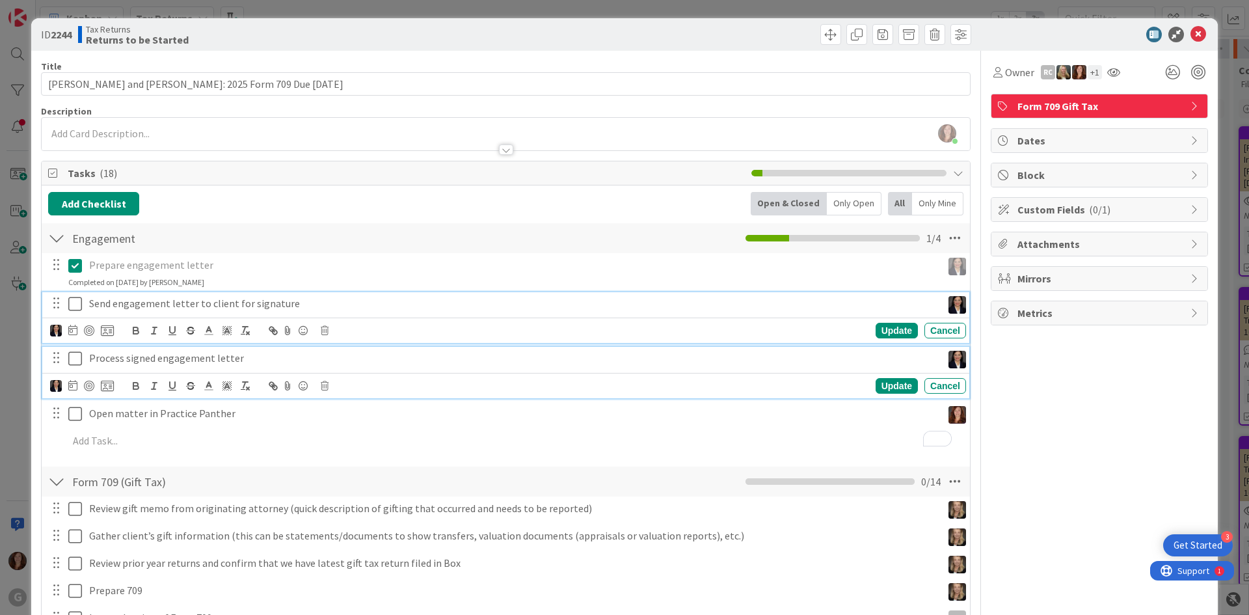
click at [75, 308] on icon at bounding box center [75, 304] width 14 height 16
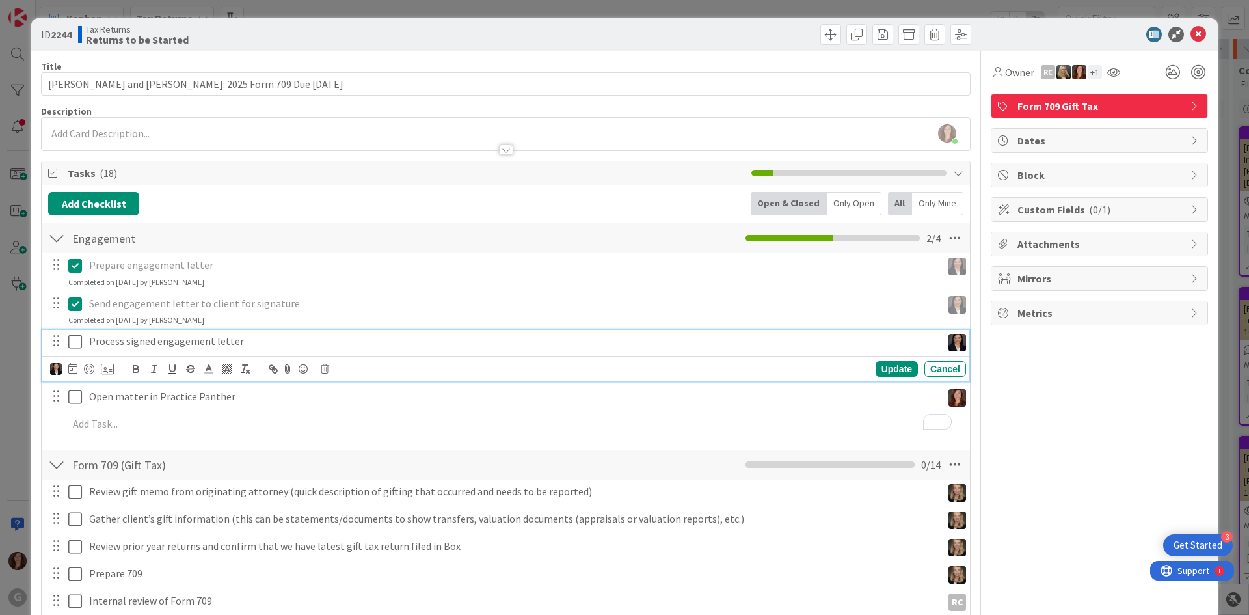
click at [78, 339] on icon at bounding box center [75, 342] width 14 height 16
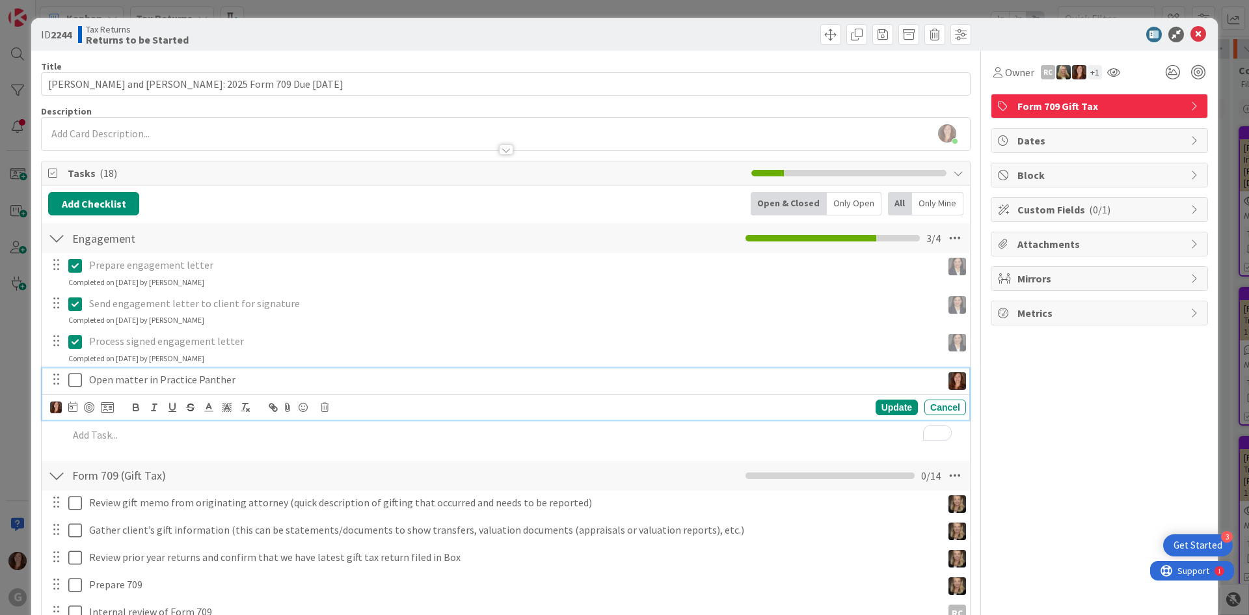
click at [75, 375] on icon at bounding box center [75, 380] width 14 height 16
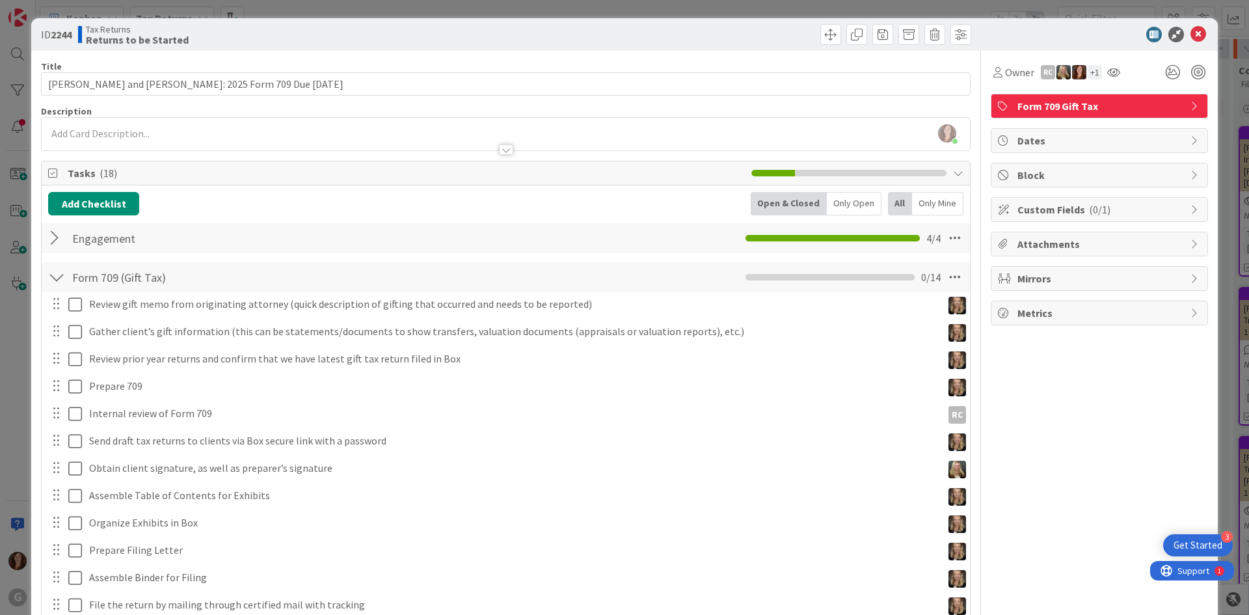
click at [1044, 147] on span "Dates" at bounding box center [1100, 141] width 166 height 16
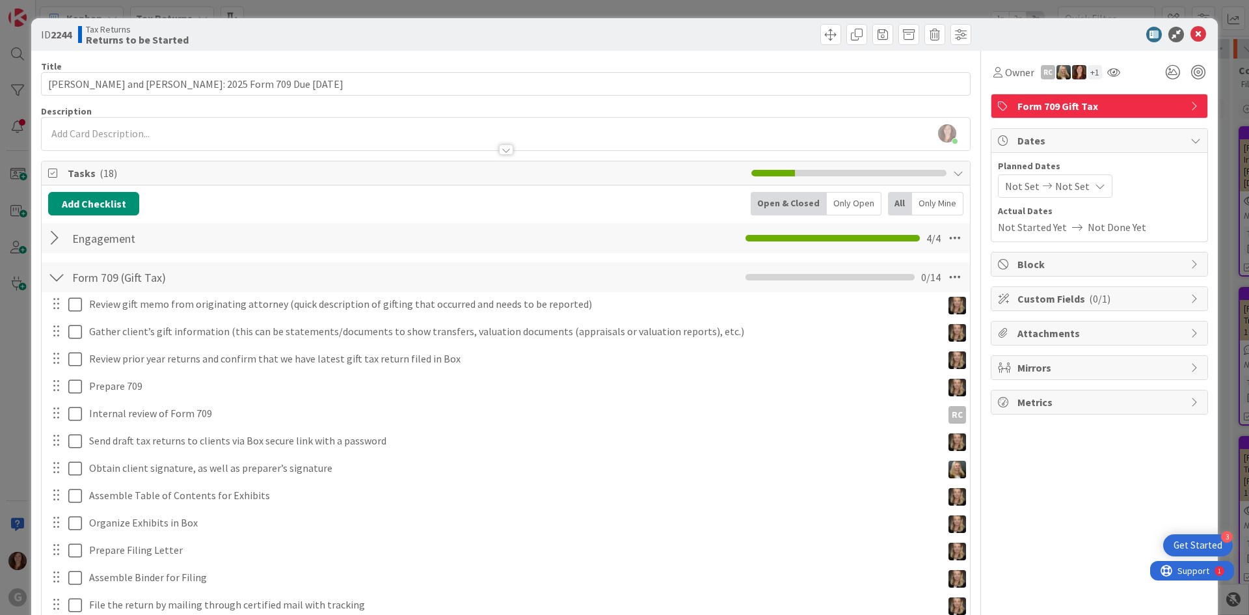
click at [1063, 187] on span "Not Set" at bounding box center [1072, 186] width 34 height 16
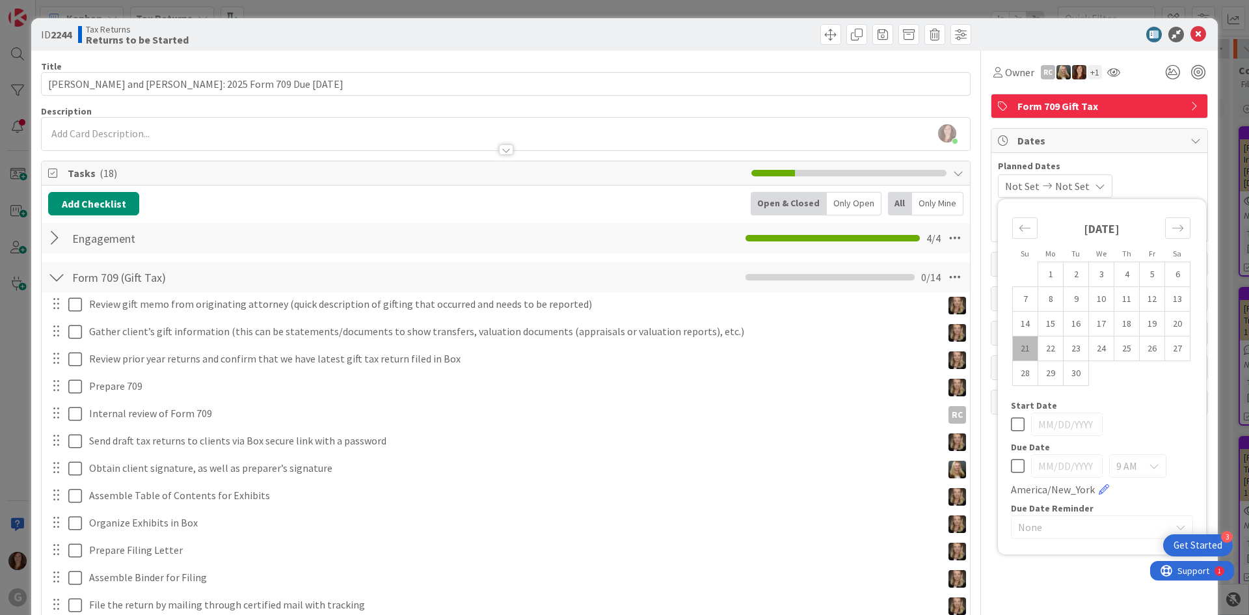
click at [1011, 470] on icon at bounding box center [1018, 466] width 14 height 16
drag, startPoint x: 1079, startPoint y: 467, endPoint x: 973, endPoint y: 463, distance: 106.1
click at [973, 463] on div "Title 55 / 128 [PERSON_NAME] and [PERSON_NAME]: 2025 Form 709 Due [DATE] Descri…" at bounding box center [624, 433] width 1167 height 764
type input "04/15/202"
click at [1167, 412] on div at bounding box center [1102, 423] width 182 height 23
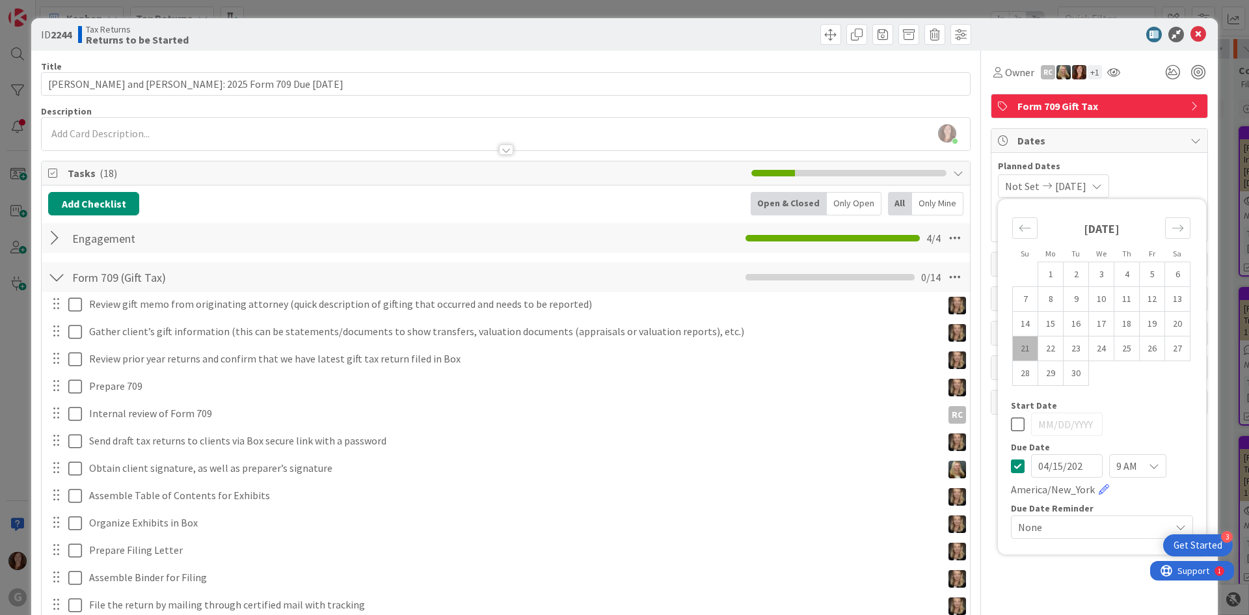
click at [1117, 534] on span "None" at bounding box center [1091, 527] width 146 height 18
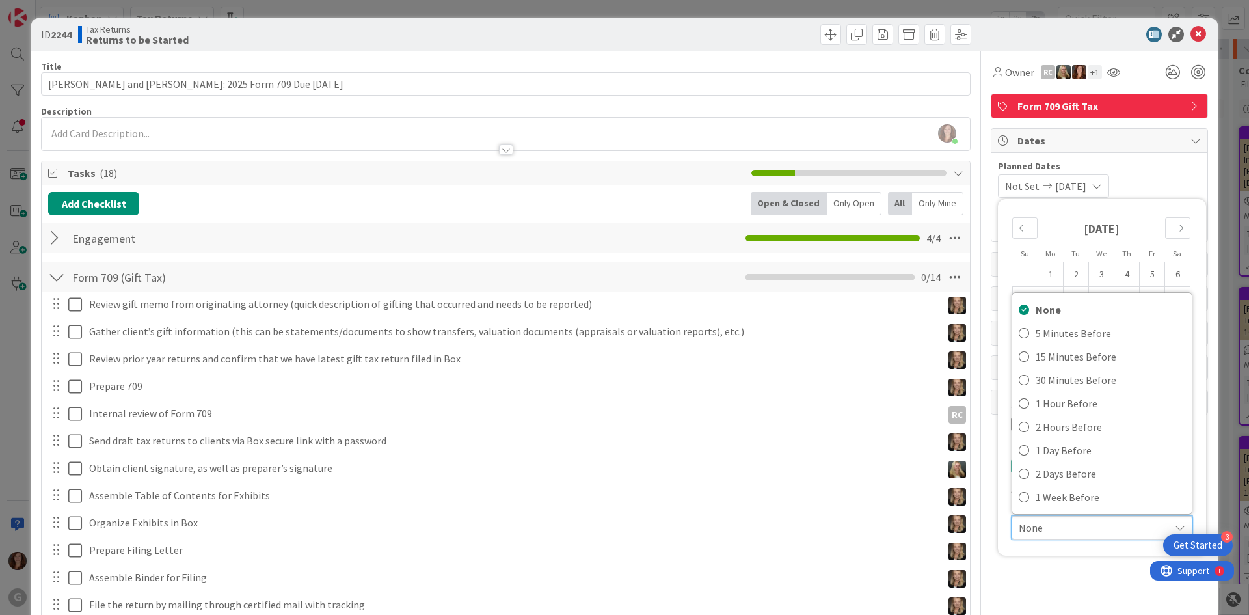
click at [1089, 590] on div "Owner RC + 1 Form 709 Gift Tax Dates Planned Dates Not Set [DATE] Su Mo Tu We T…" at bounding box center [1099, 433] width 217 height 764
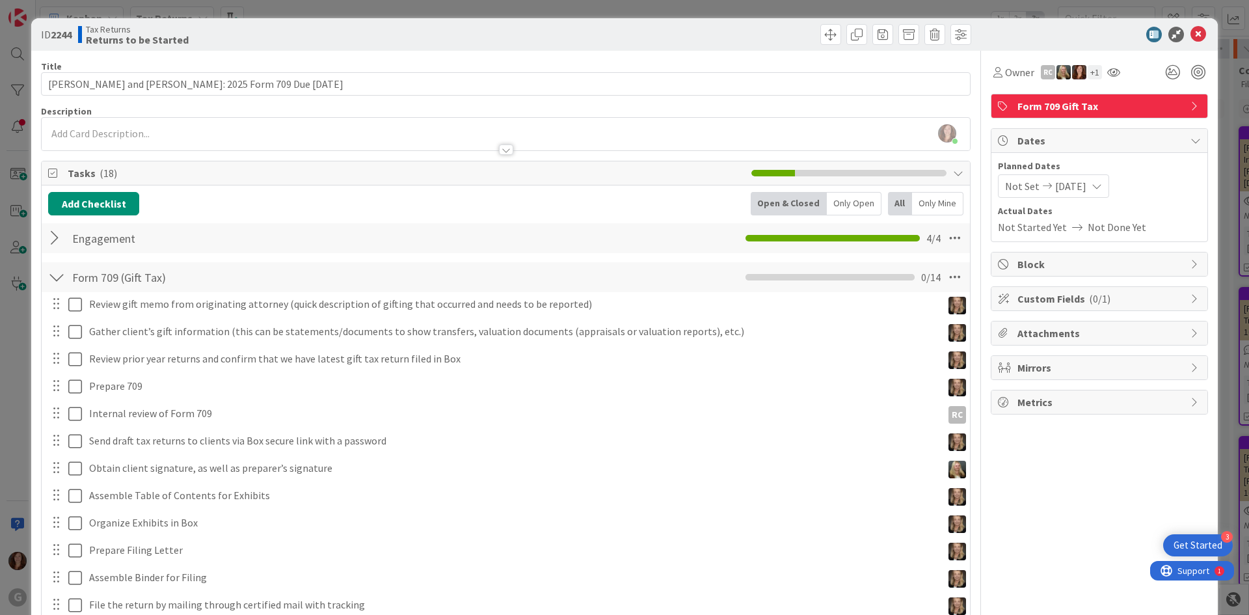
click at [1097, 542] on div "Owner RC + 1 Form 709 Gift Tax Dates Planned Dates Not Set [DATE] Su Mo Tu We T…" at bounding box center [1099, 433] width 217 height 764
click at [1055, 308] on div "Custom Fields ( 0/1 )" at bounding box center [1099, 298] width 216 height 23
click at [1041, 341] on span "Select Member" at bounding box center [1038, 341] width 67 height 16
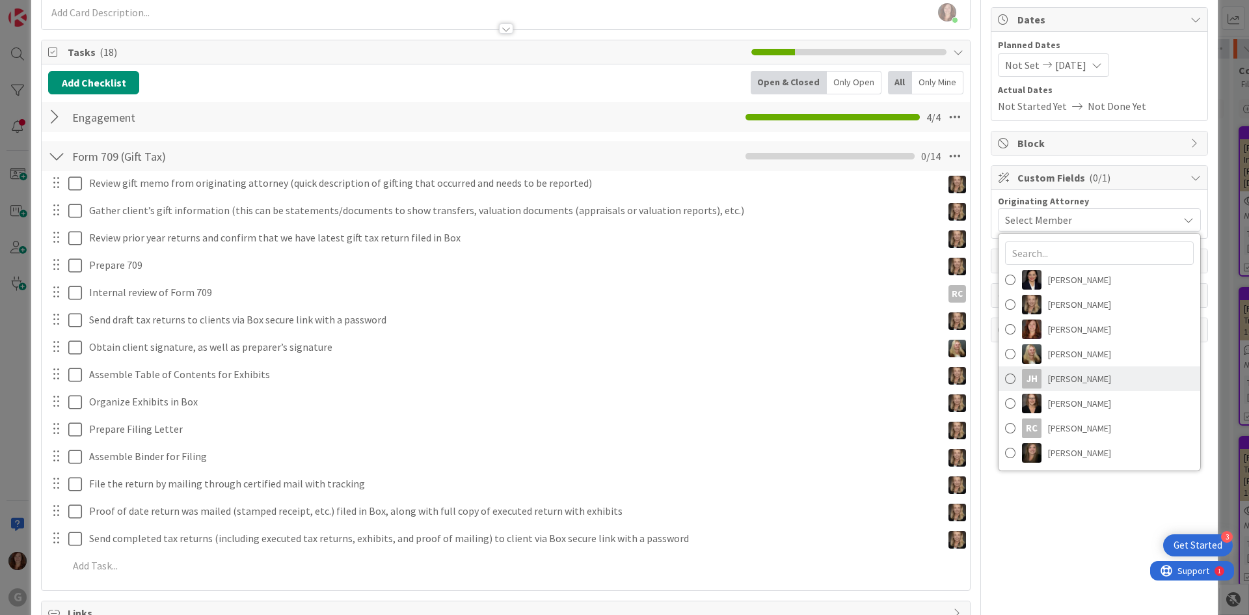
scroll to position [65, 0]
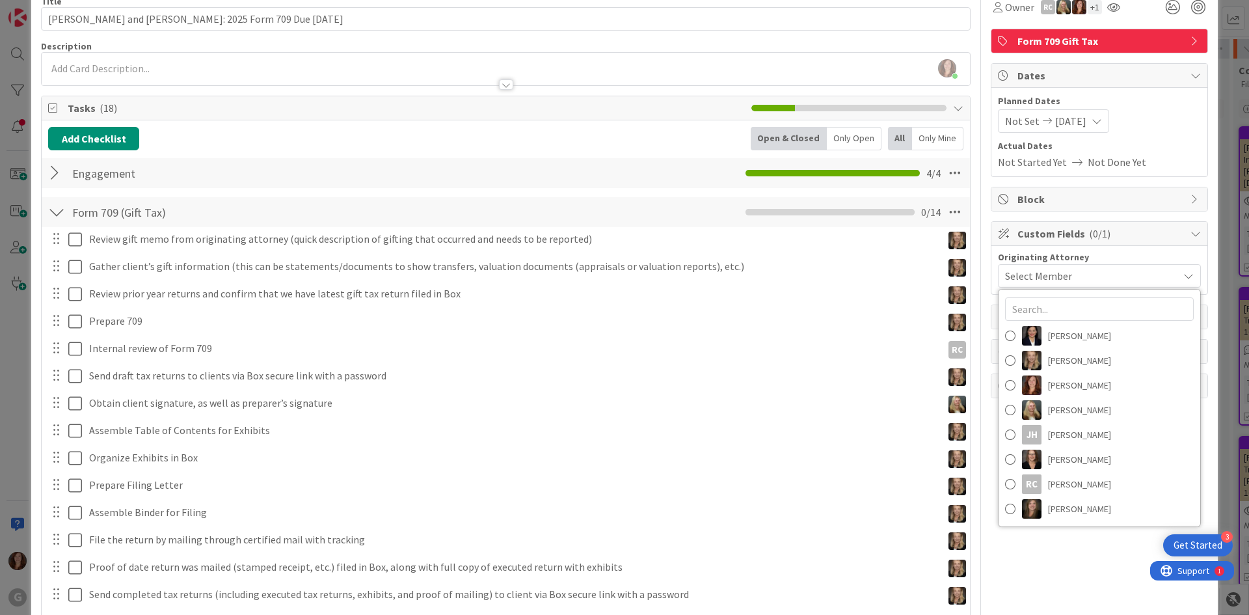
click at [1058, 565] on div "Owner RC + 1 Form 709 Gift Tax Dates Planned Dates Not Set [DATE] Su Mo Tu We T…" at bounding box center [1099, 368] width 217 height 764
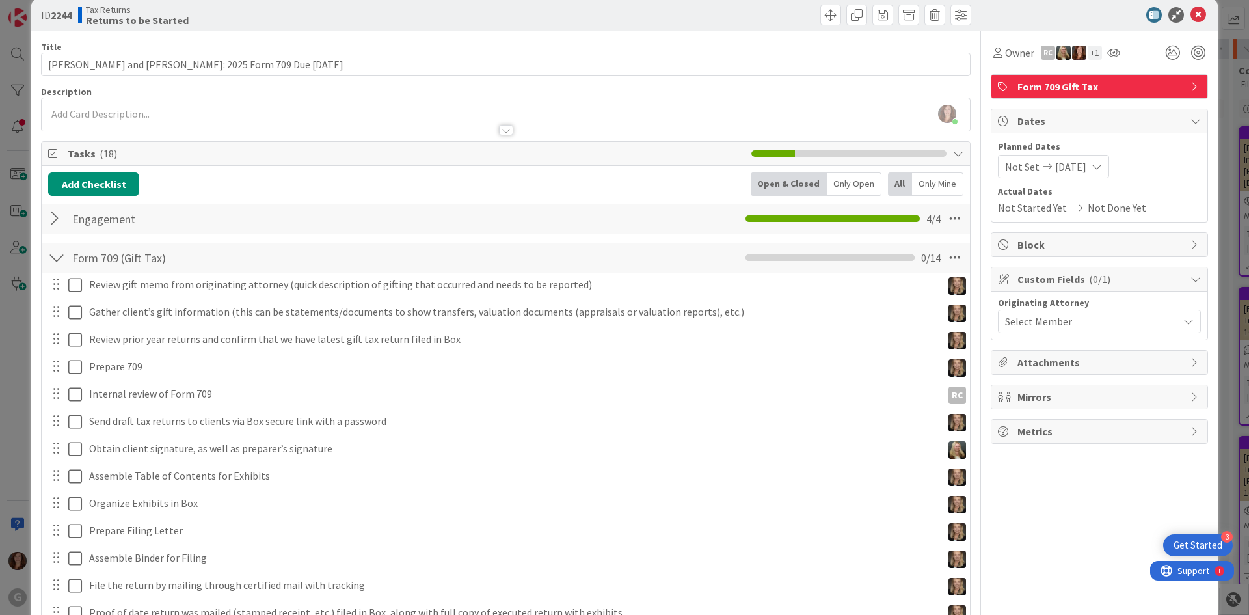
scroll to position [0, 0]
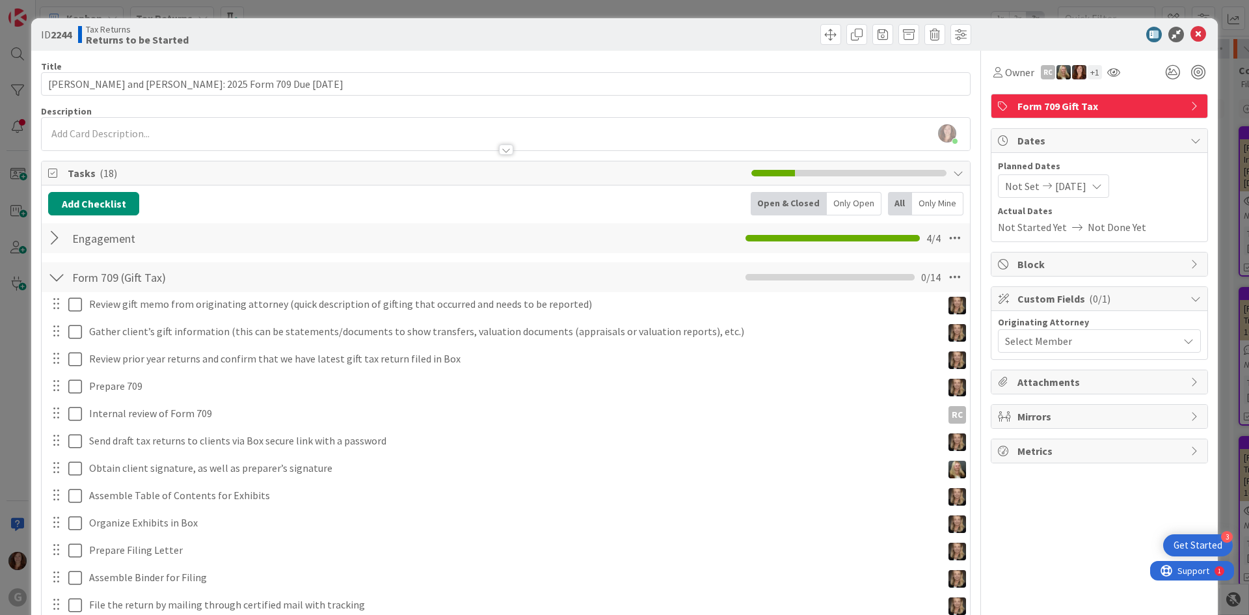
click at [116, 141] on div at bounding box center [506, 144] width 928 height 14
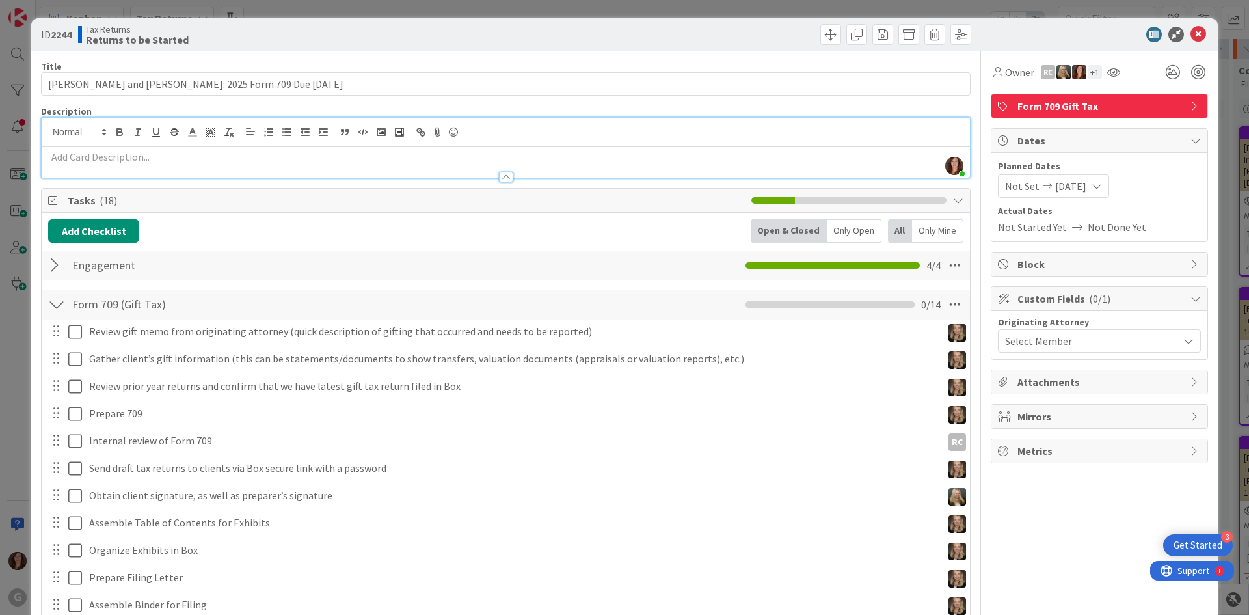
click at [111, 168] on div at bounding box center [506, 171] width 928 height 14
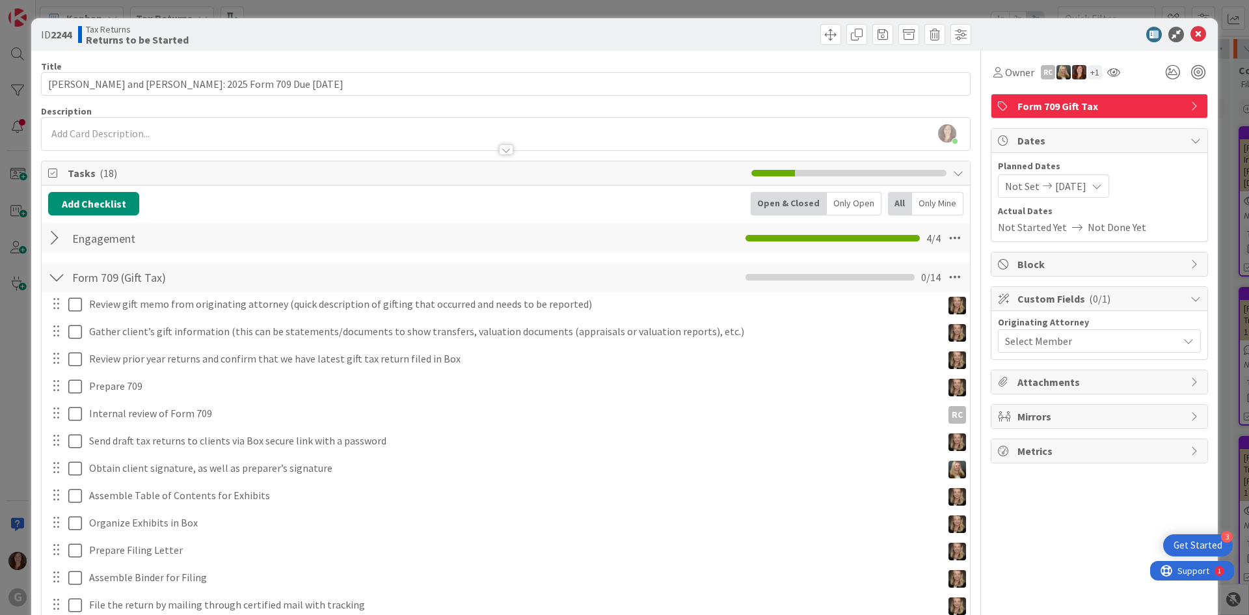
click at [94, 139] on div at bounding box center [506, 144] width 928 height 14
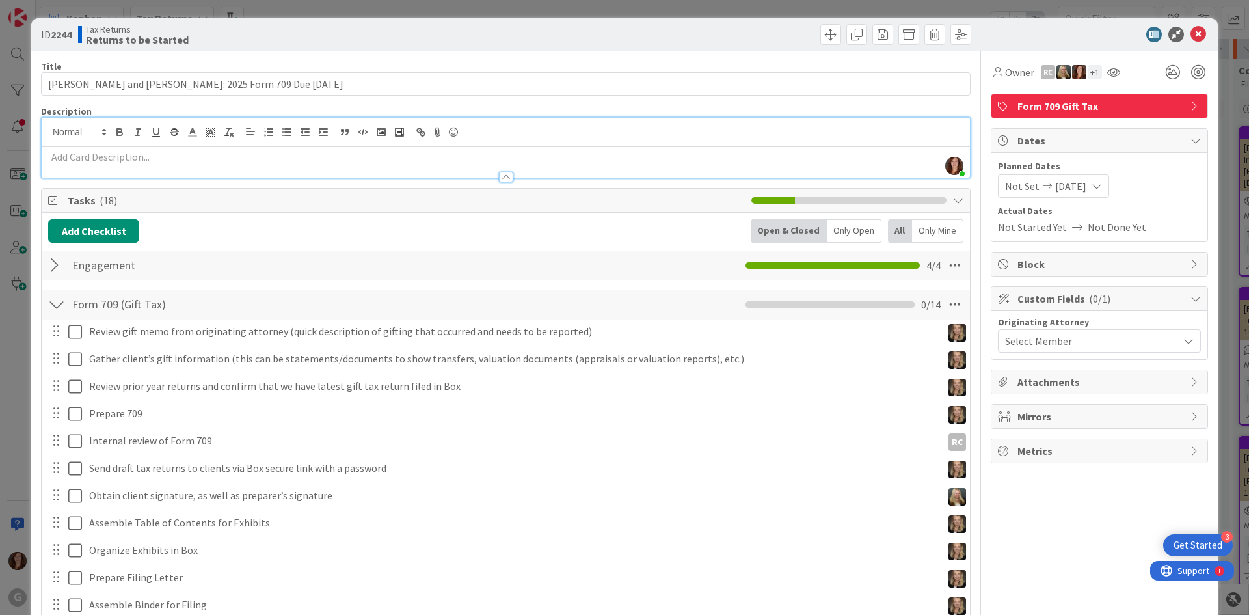
click at [402, 177] on div at bounding box center [506, 171] width 928 height 14
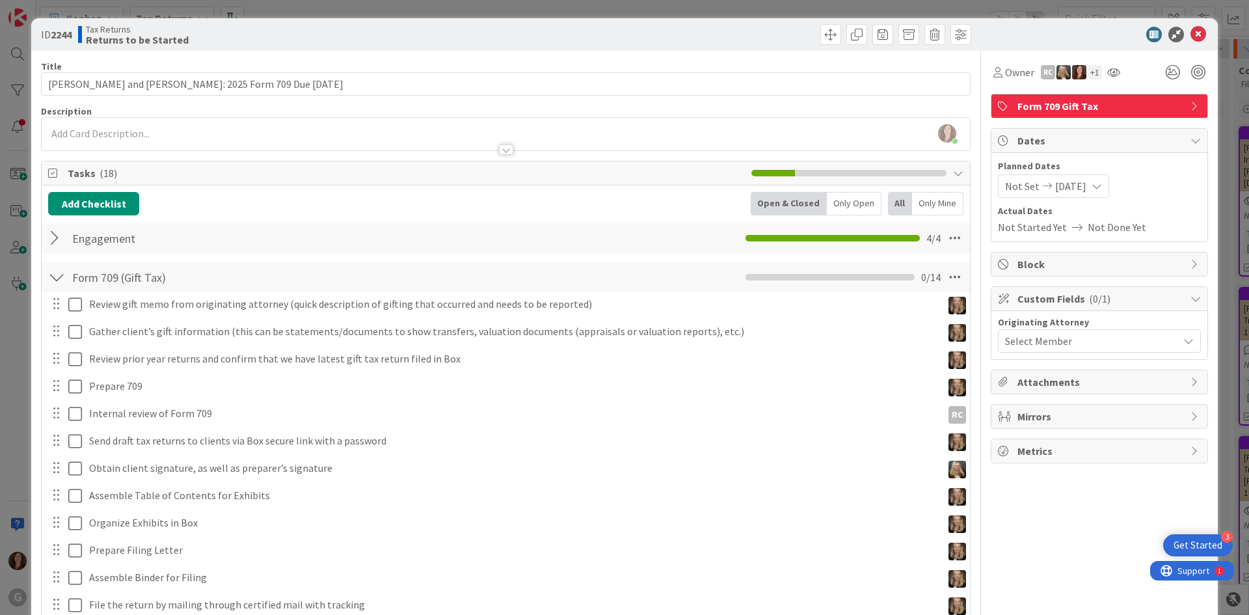
click at [310, 142] on div at bounding box center [506, 144] width 928 height 14
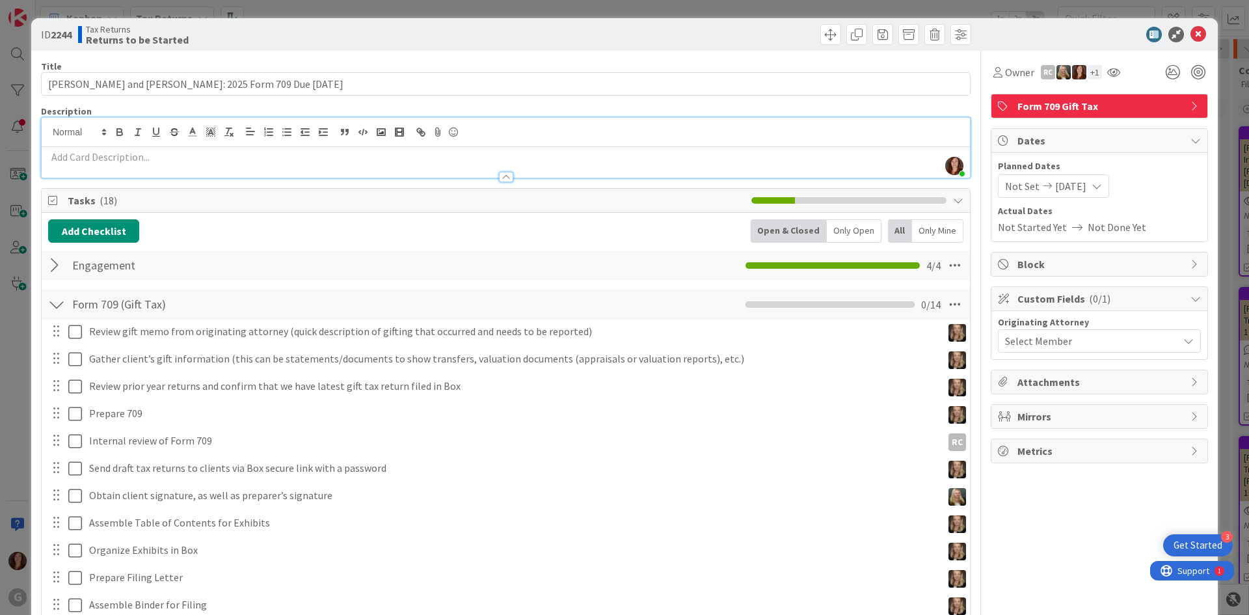
click at [245, 164] on div at bounding box center [506, 171] width 928 height 14
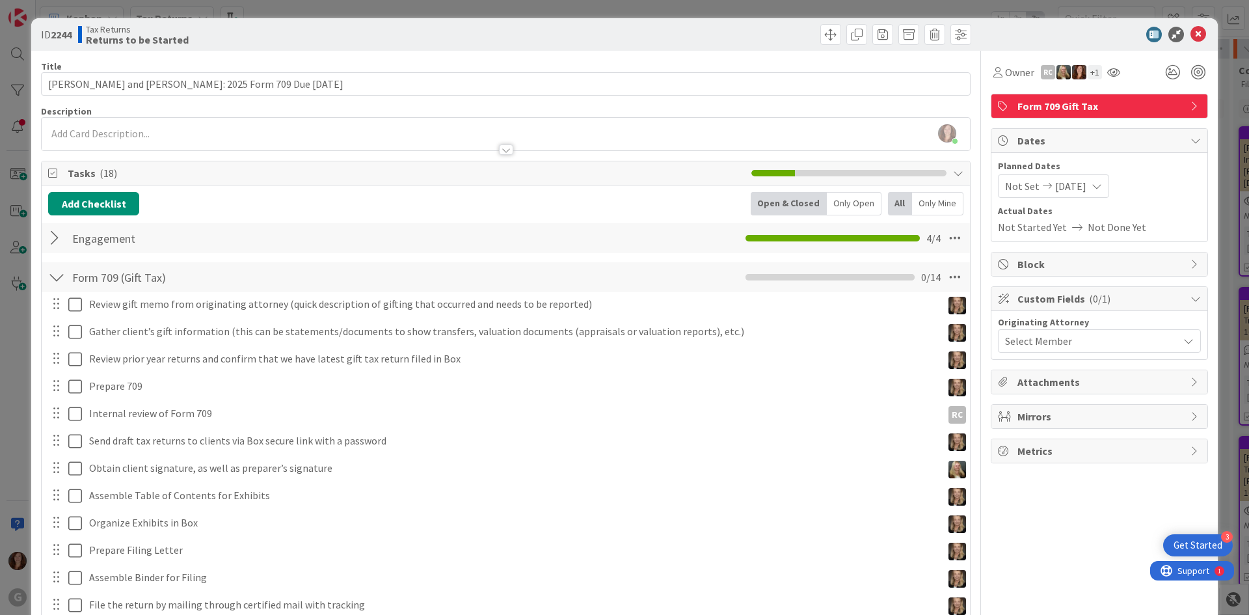
click at [245, 163] on div "Tasks ( 18 )" at bounding box center [506, 173] width 928 height 24
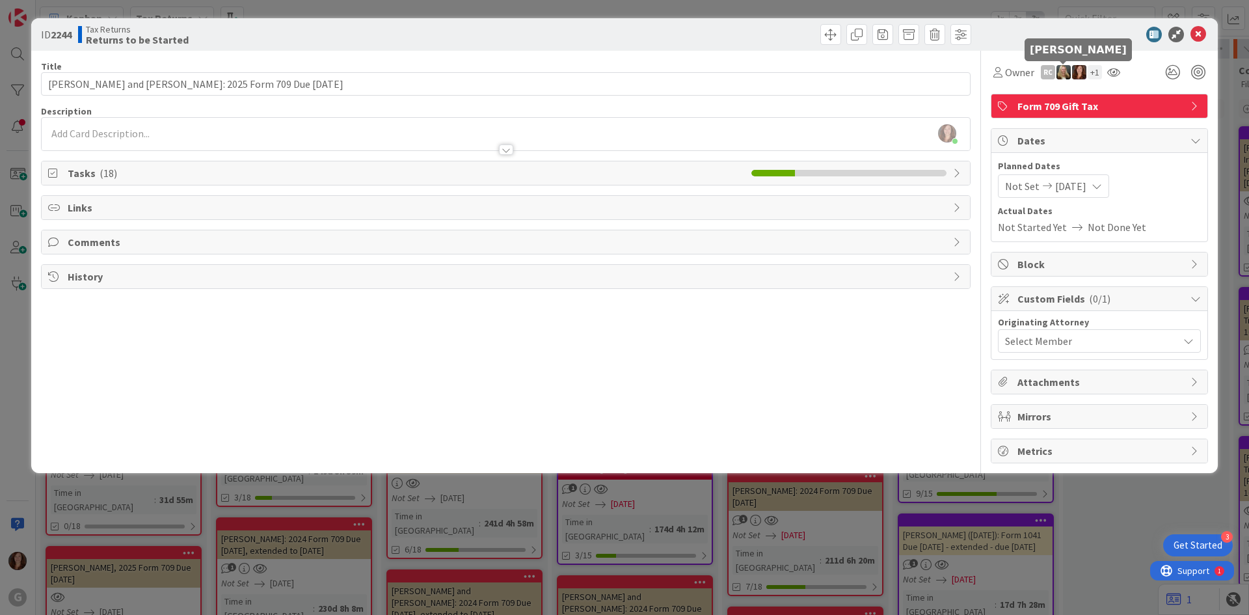
click at [1064, 76] on img at bounding box center [1063, 72] width 14 height 14
click at [1024, 103] on link "Remove" at bounding box center [1018, 96] width 103 height 21
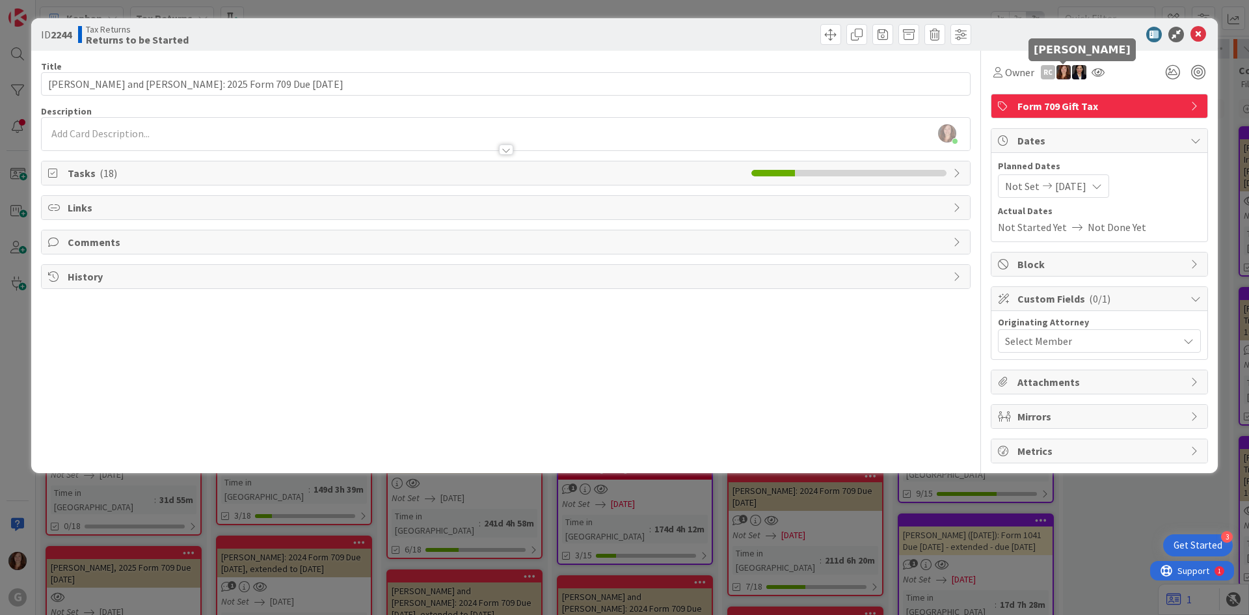
click at [1064, 76] on img at bounding box center [1063, 72] width 14 height 14
click at [1033, 92] on link "Remove" at bounding box center [1018, 96] width 103 height 21
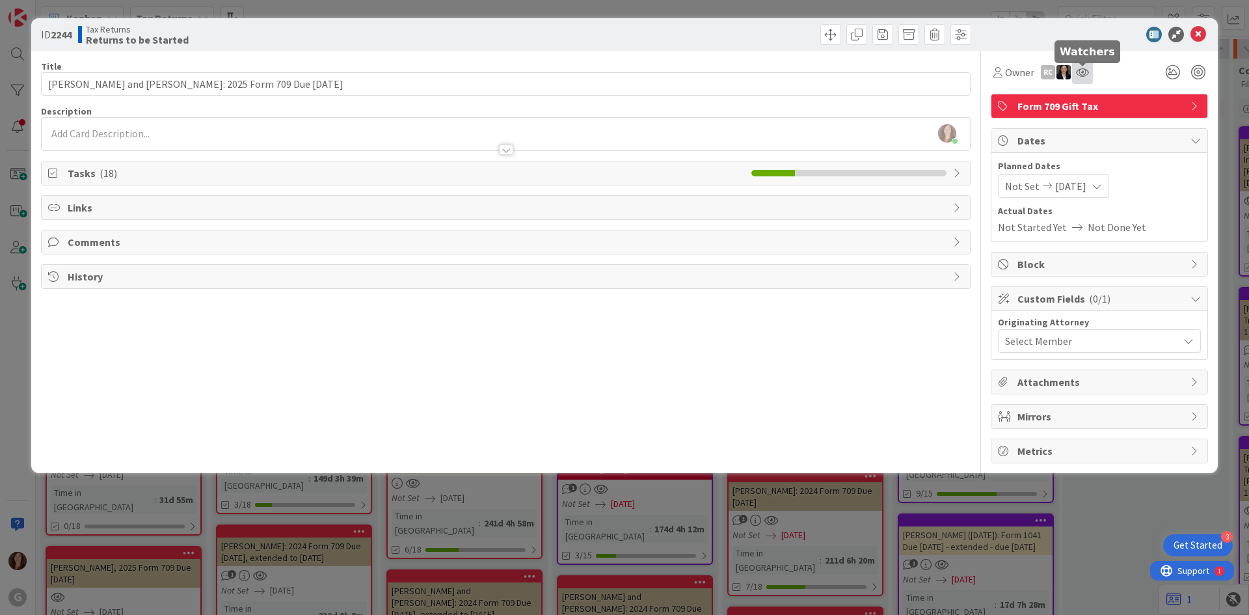
click at [1083, 73] on icon at bounding box center [1082, 72] width 13 height 10
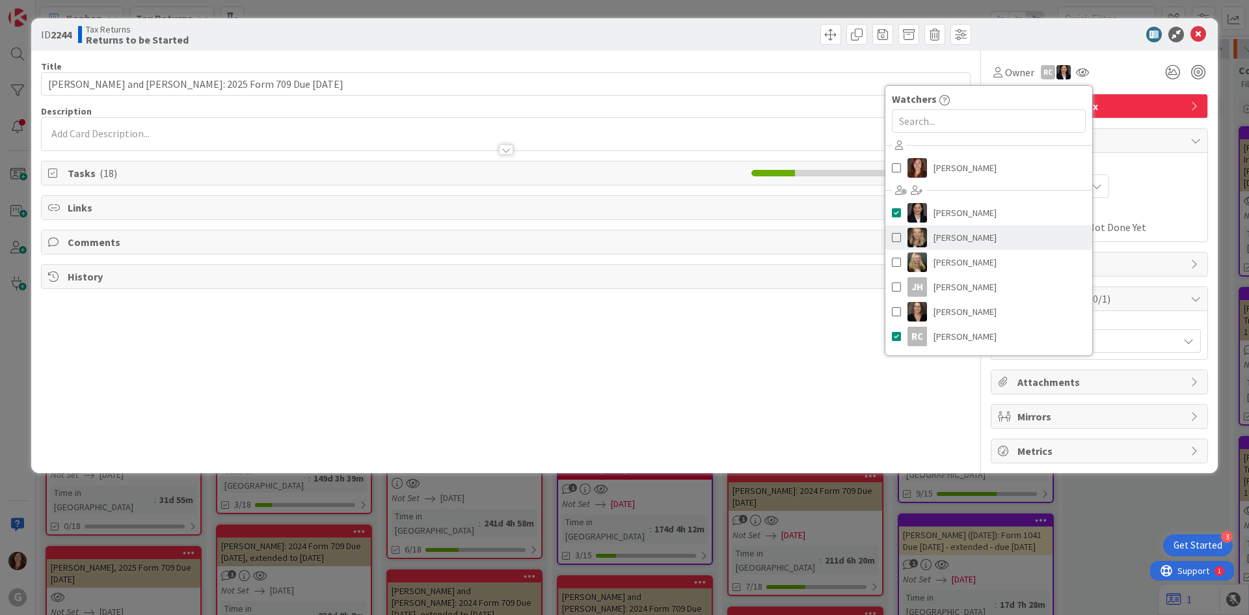
click at [910, 235] on img at bounding box center [917, 238] width 20 height 20
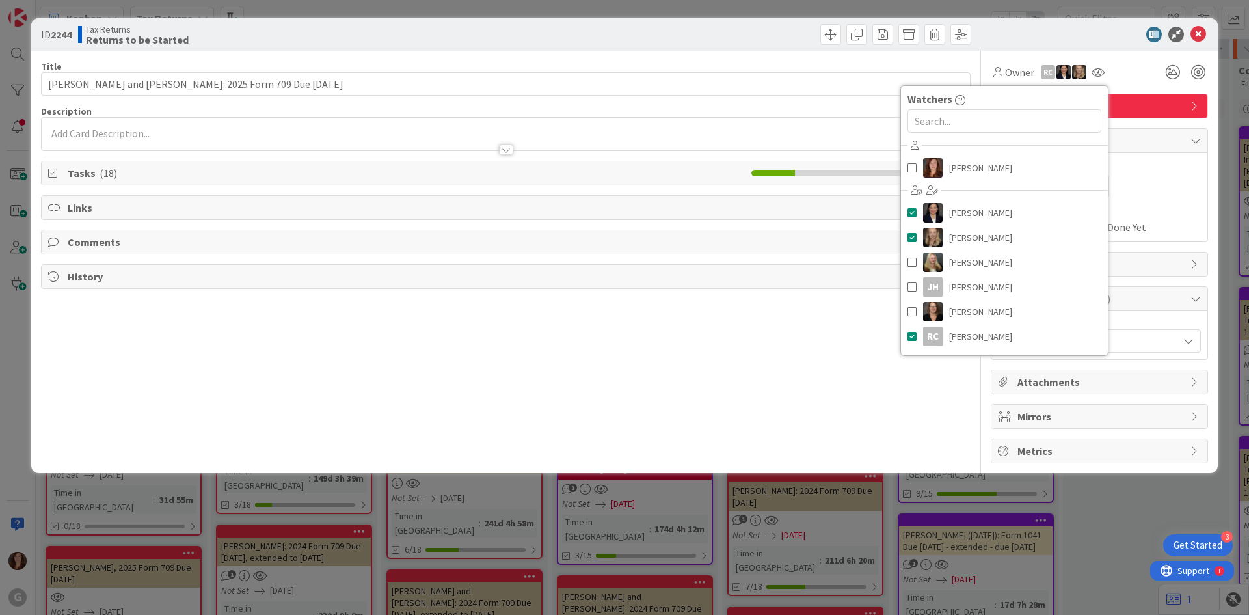
click at [875, 349] on div "Title 55 / 128 [PERSON_NAME] and [PERSON_NAME]: 2025 Form 709 Due [DATE] Descri…" at bounding box center [505, 257] width 929 height 412
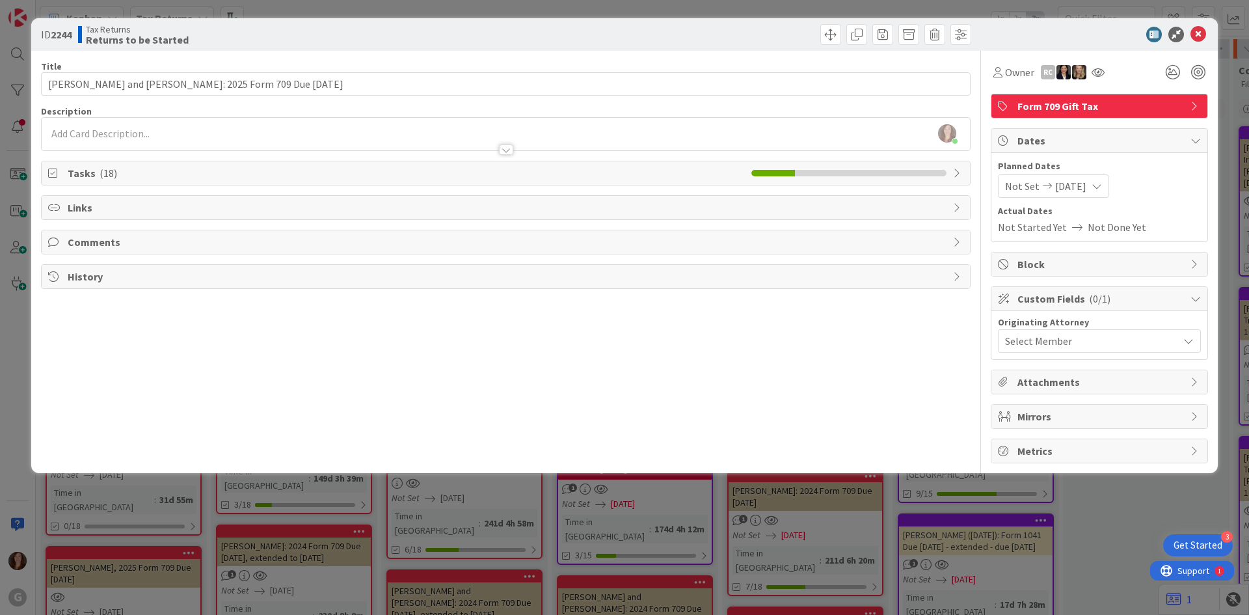
click at [94, 139] on div at bounding box center [506, 144] width 928 height 14
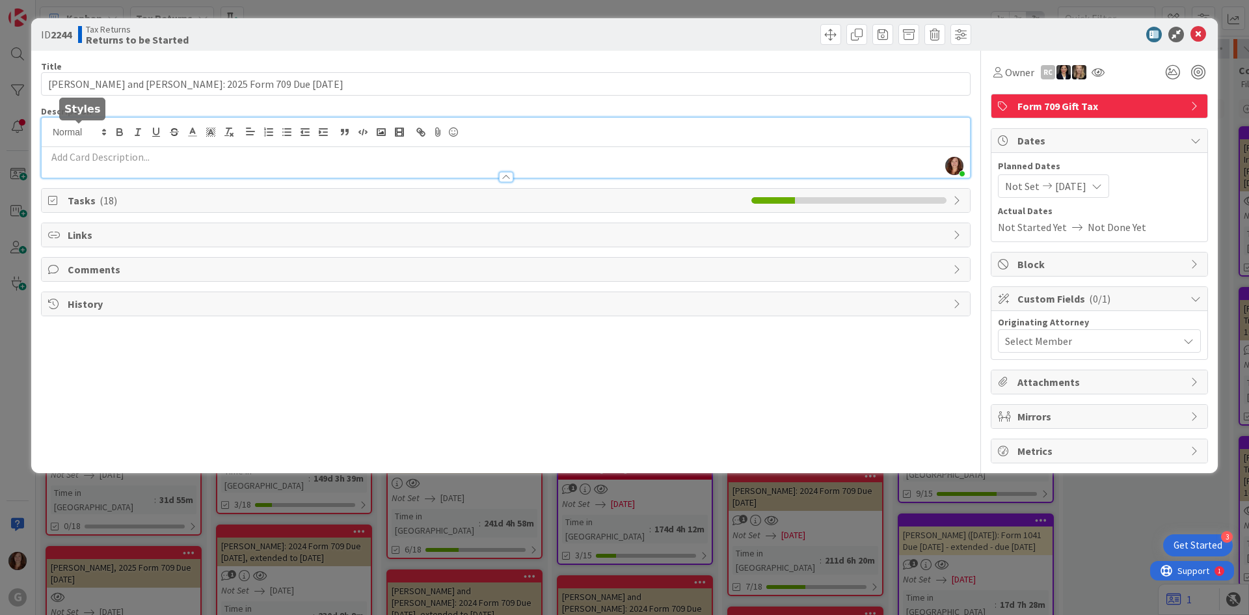
click at [144, 166] on div at bounding box center [506, 171] width 928 height 14
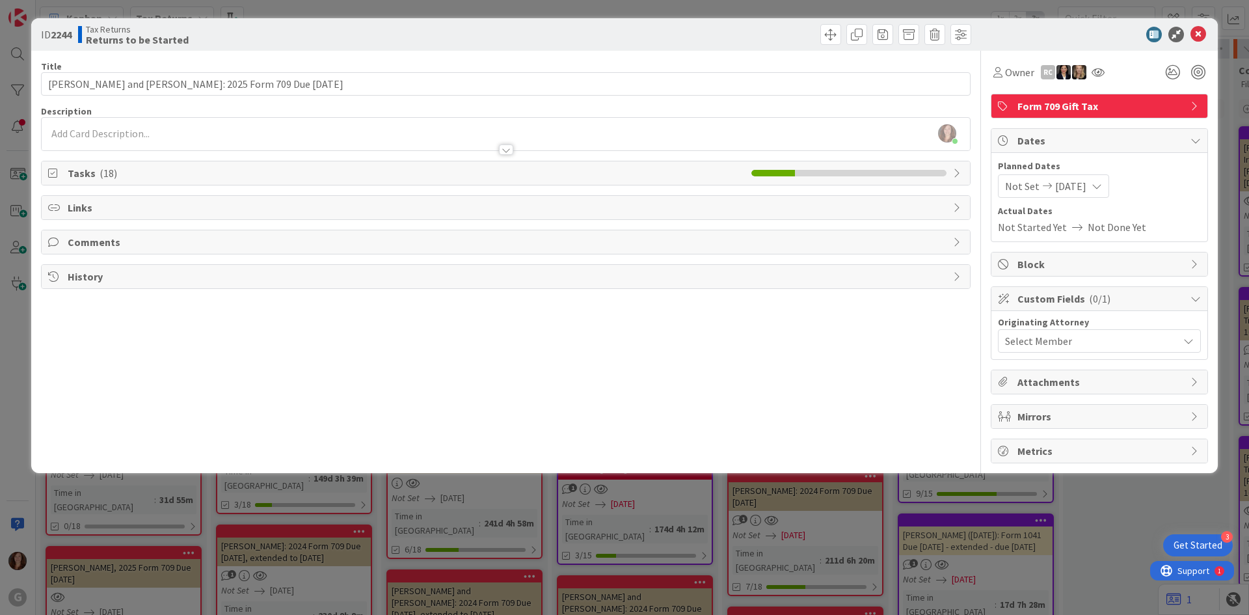
click at [144, 166] on span "Tasks ( 18 )" at bounding box center [406, 173] width 677 height 16
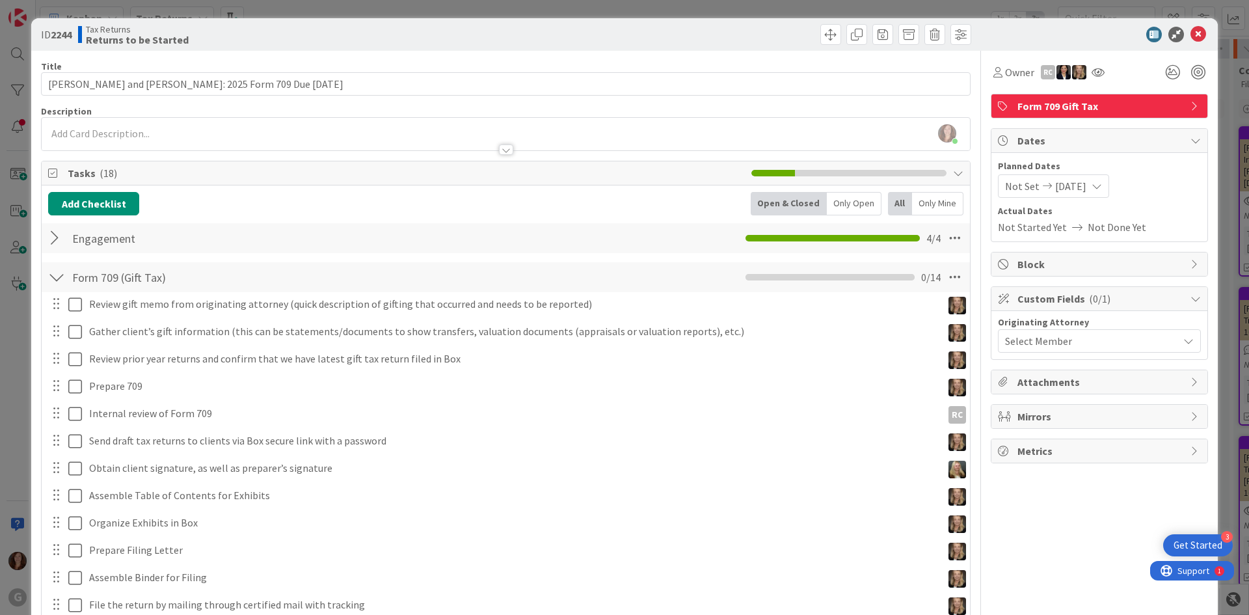
click at [185, 133] on p at bounding box center [505, 133] width 915 height 15
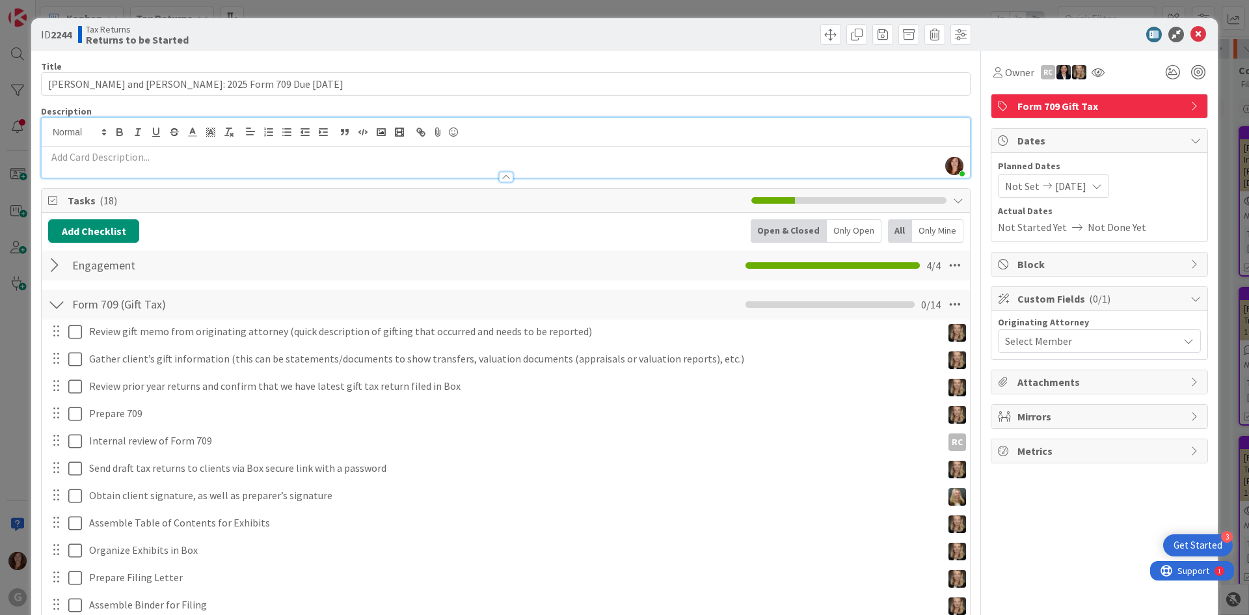
click at [204, 157] on p at bounding box center [505, 157] width 915 height 15
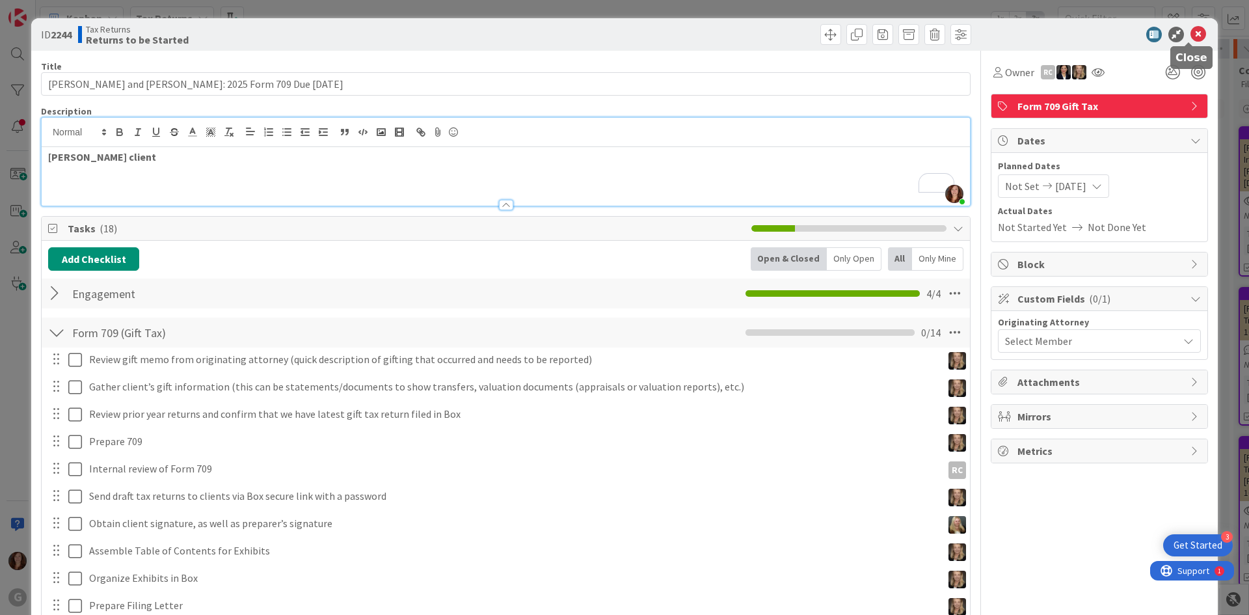
click at [1190, 35] on icon at bounding box center [1198, 35] width 16 height 16
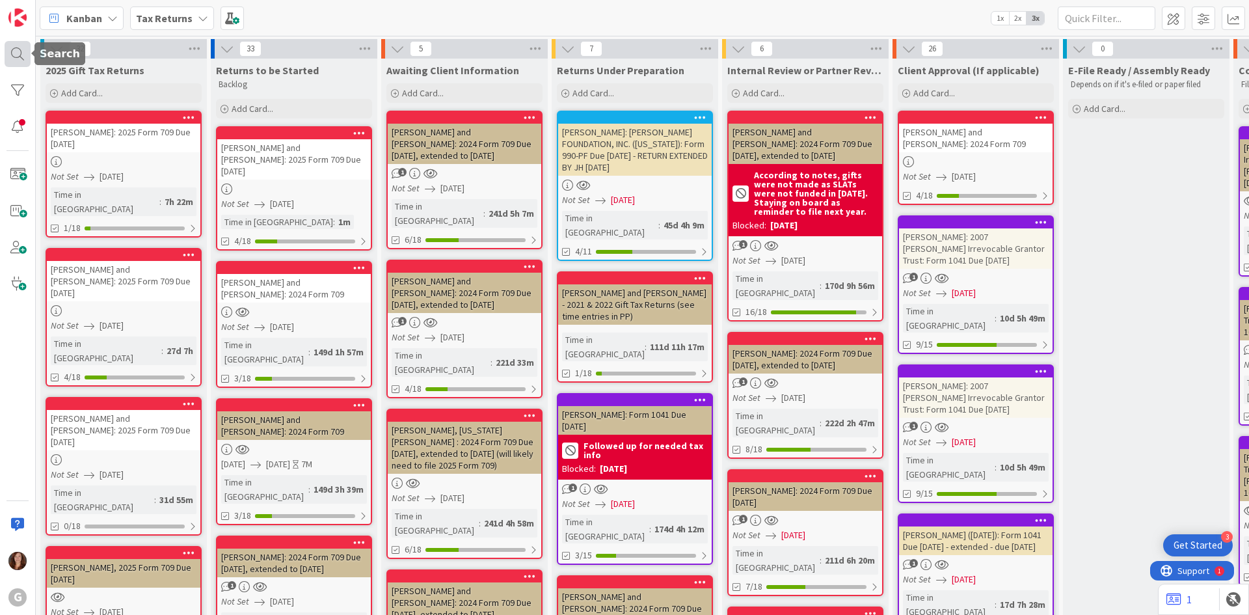
click at [20, 55] on div at bounding box center [18, 54] width 26 height 26
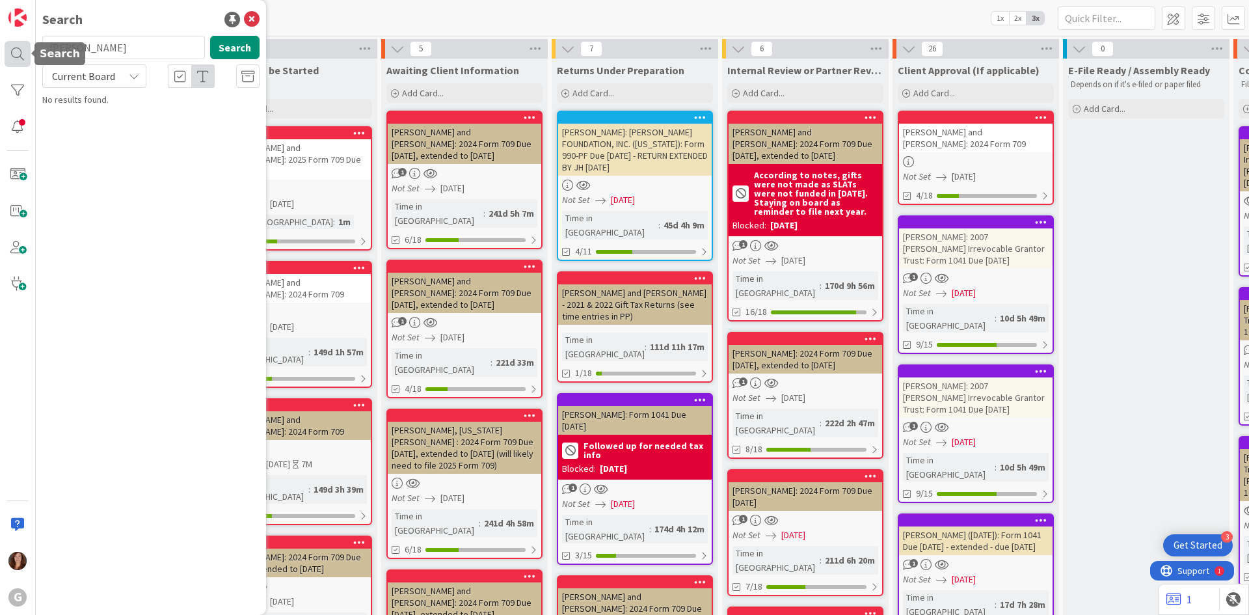
drag, startPoint x: 114, startPoint y: 47, endPoint x: 9, endPoint y: 47, distance: 105.4
click at [9, 47] on div "G Search [PERSON_NAME] Search Current Board No results found." at bounding box center [18, 307] width 36 height 615
type input "wiesem"
click at [393, 20] on div "Kanban Tax Returns 1x 2x 3x" at bounding box center [642, 18] width 1213 height 36
